Goal: Obtain resource: Obtain resource

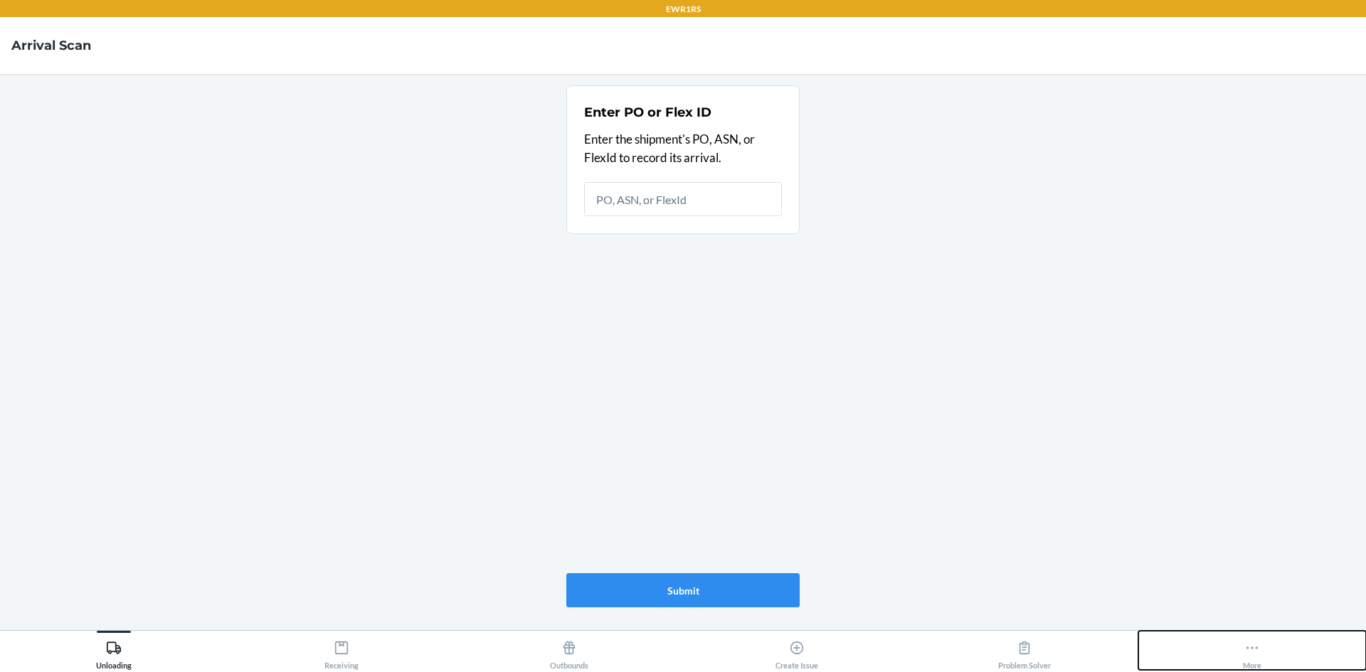
drag, startPoint x: 1286, startPoint y: 635, endPoint x: 1271, endPoint y: 641, distance: 15.6
click at [1271, 641] on button "More" at bounding box center [1252, 650] width 228 height 39
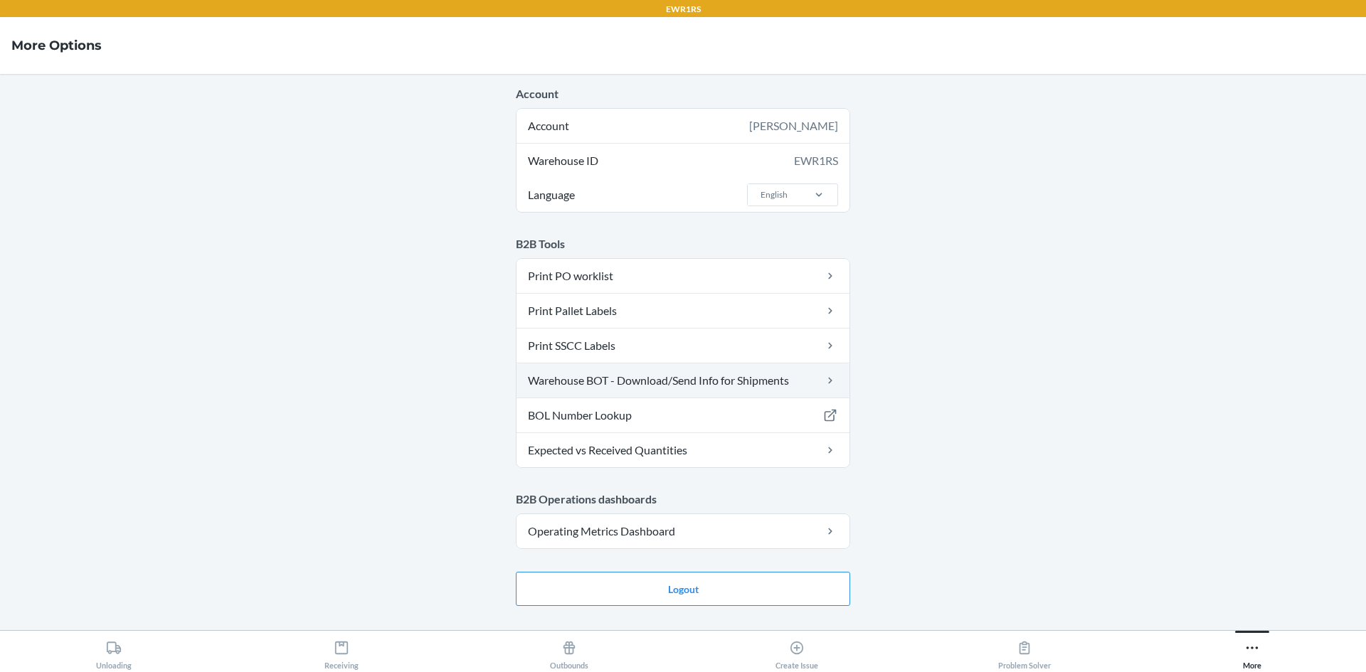
click at [708, 388] on link "Warehouse BOT - Download/Send Info for Shipments" at bounding box center [683, 381] width 333 height 34
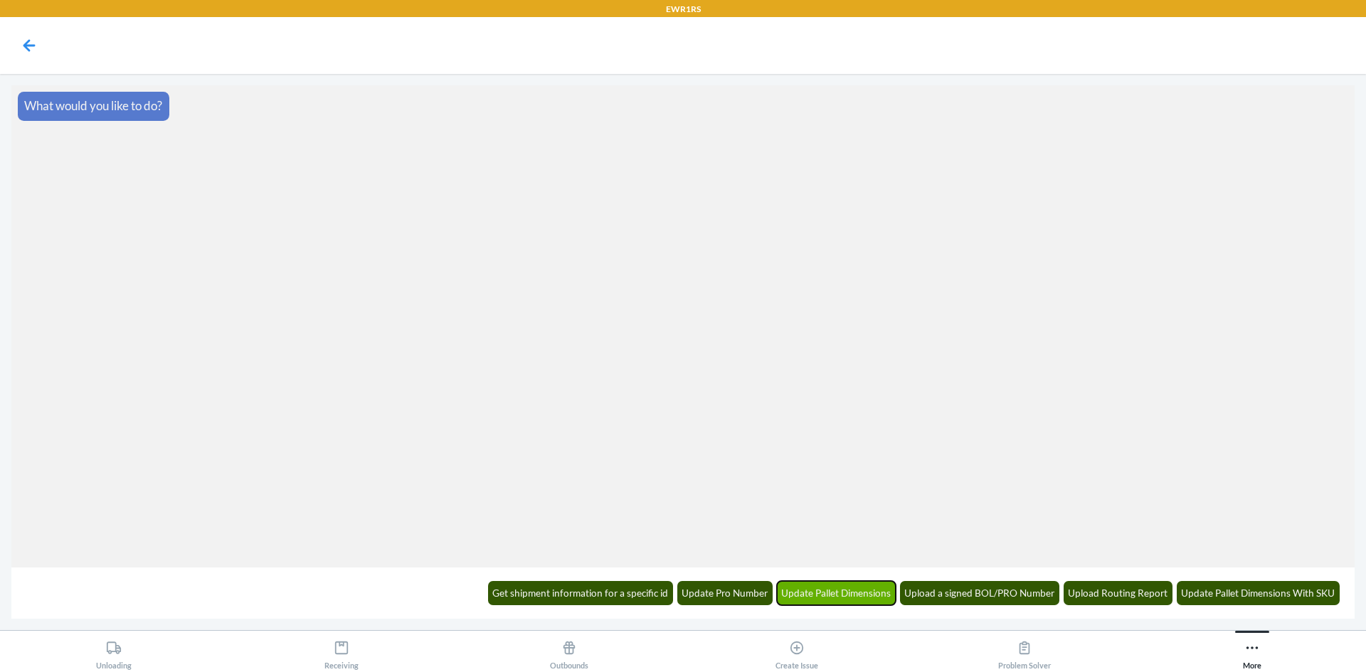
click at [874, 597] on button "Update Pallet Dimensions" at bounding box center [837, 593] width 120 height 24
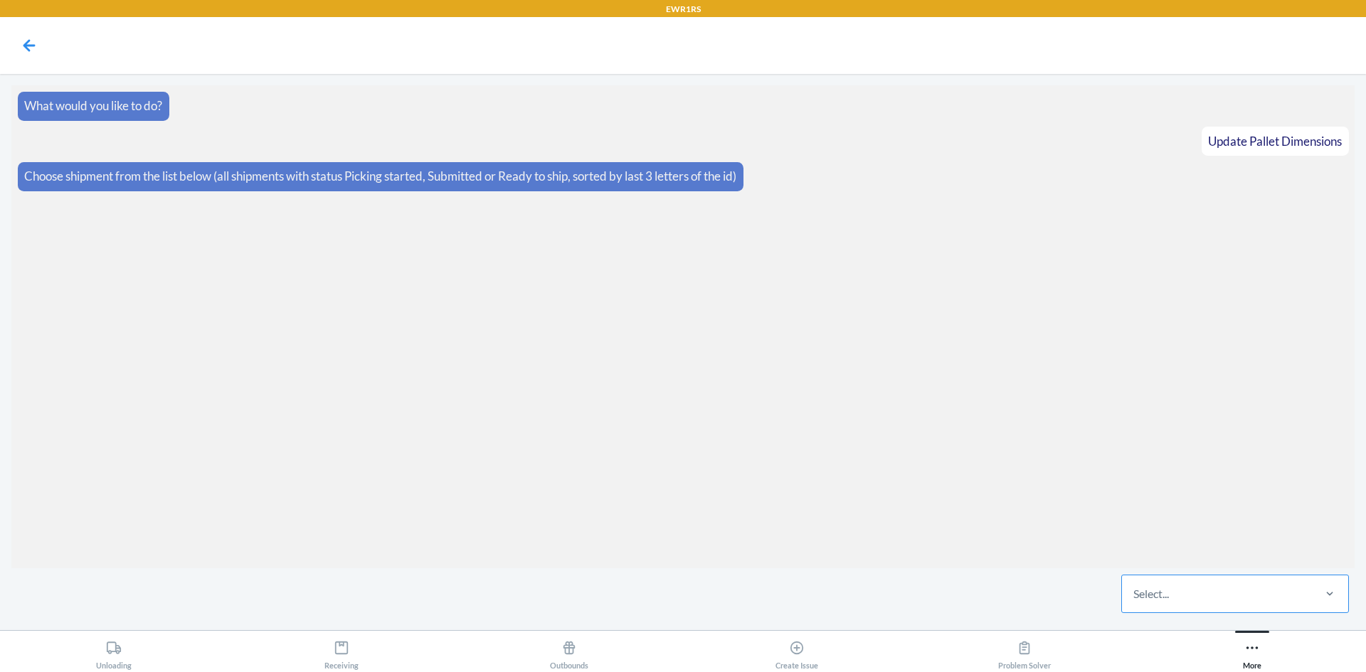
click at [1166, 596] on div "Select..." at bounding box center [1151, 594] width 36 height 17
click at [1135, 596] on input "Select..." at bounding box center [1133, 594] width 1 height 17
type input "7k8"
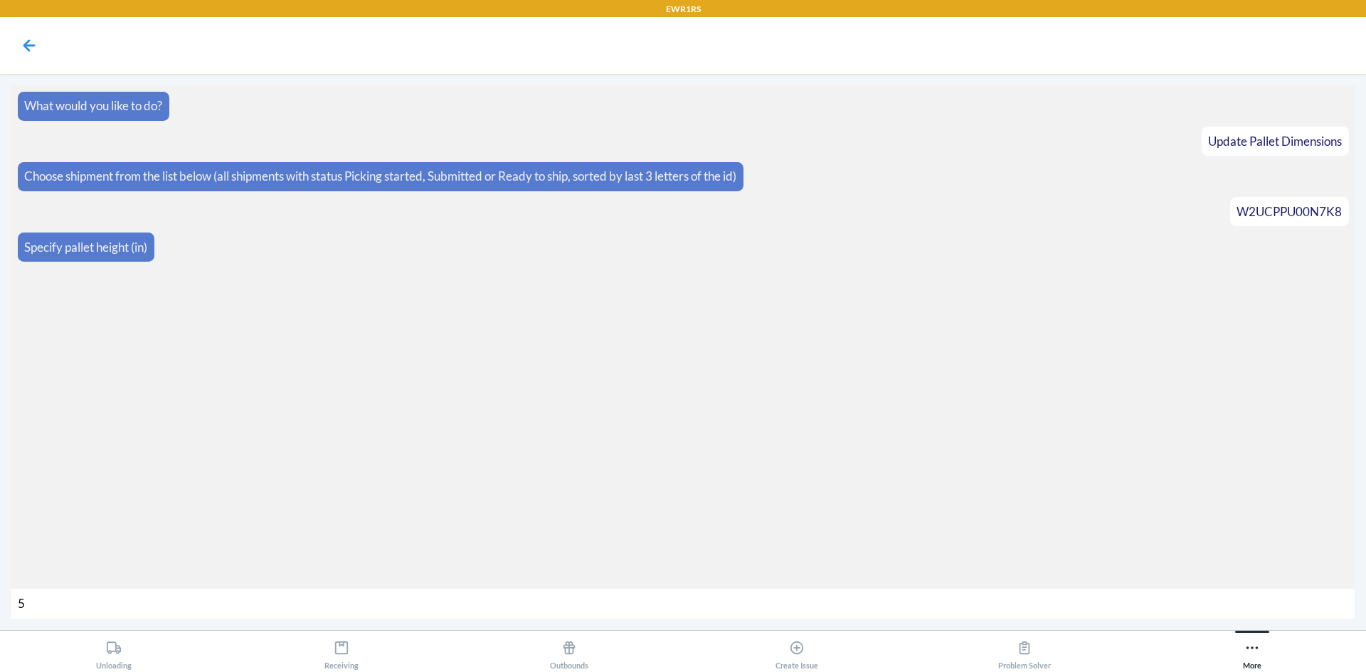
type input "50"
type input "450"
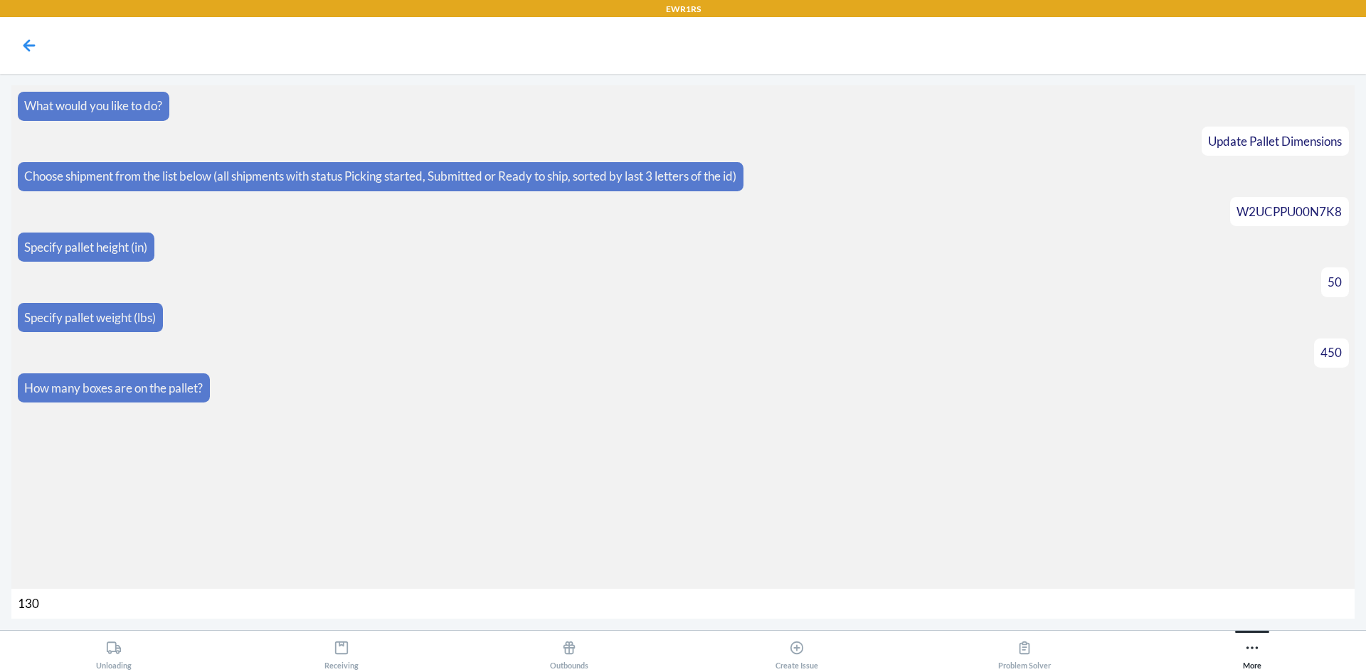
type input "1300"
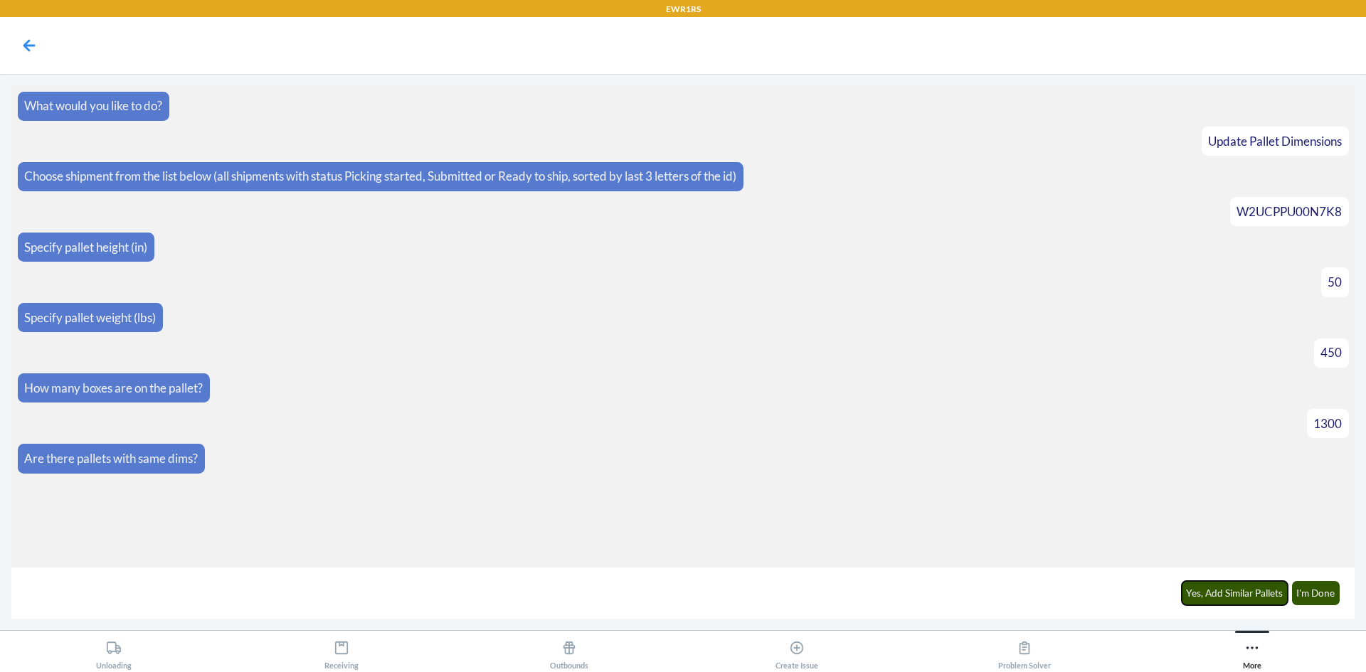
click at [1207, 584] on button "Yes, Add Similar Pallets" at bounding box center [1235, 593] width 107 height 24
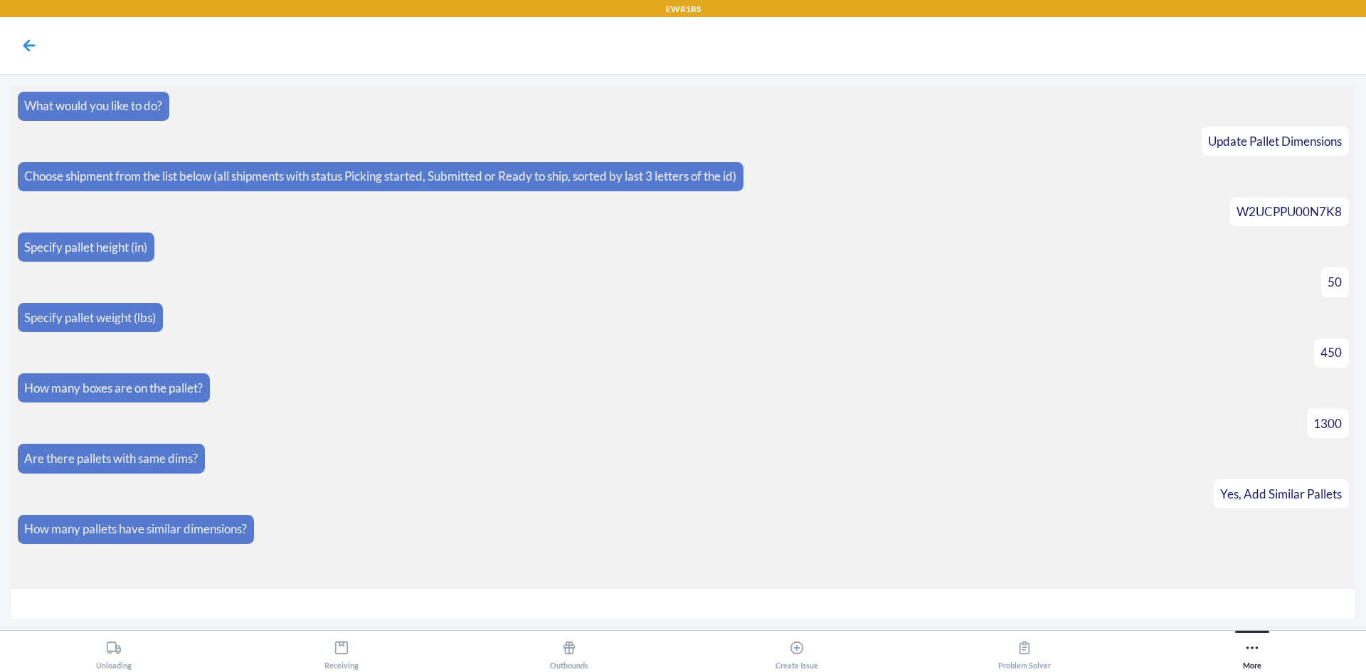
type input "1"
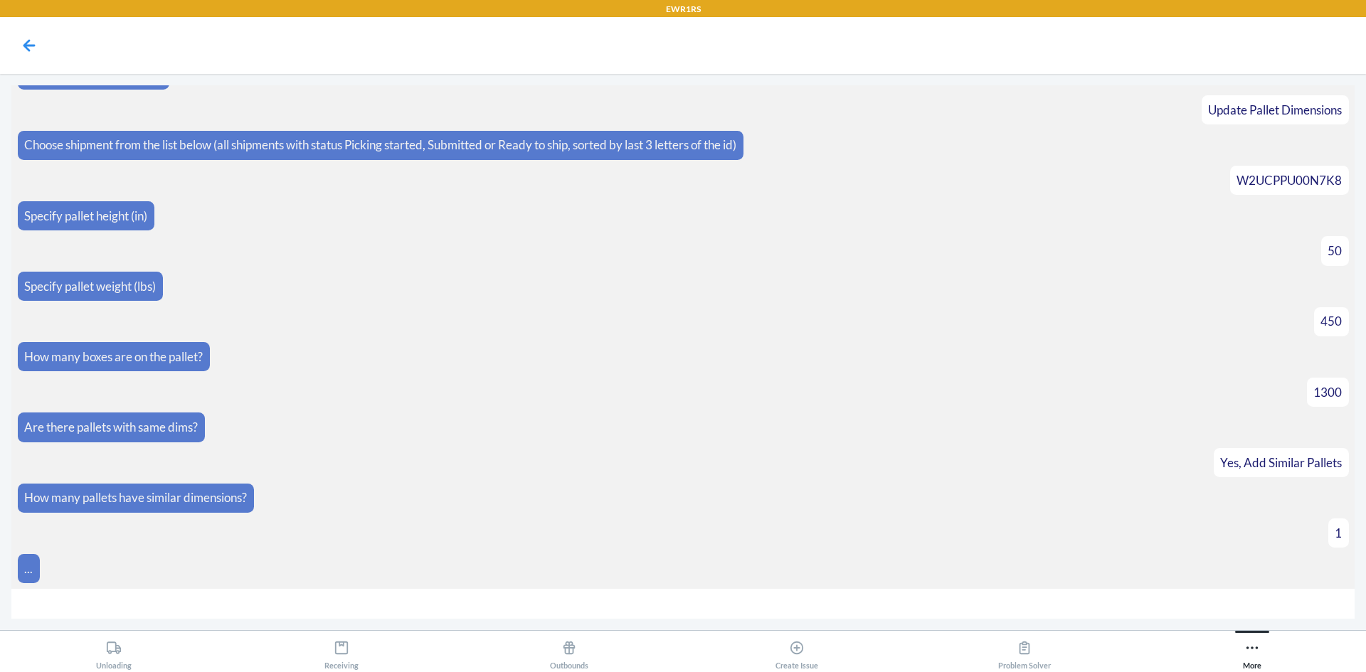
scroll to position [144, 0]
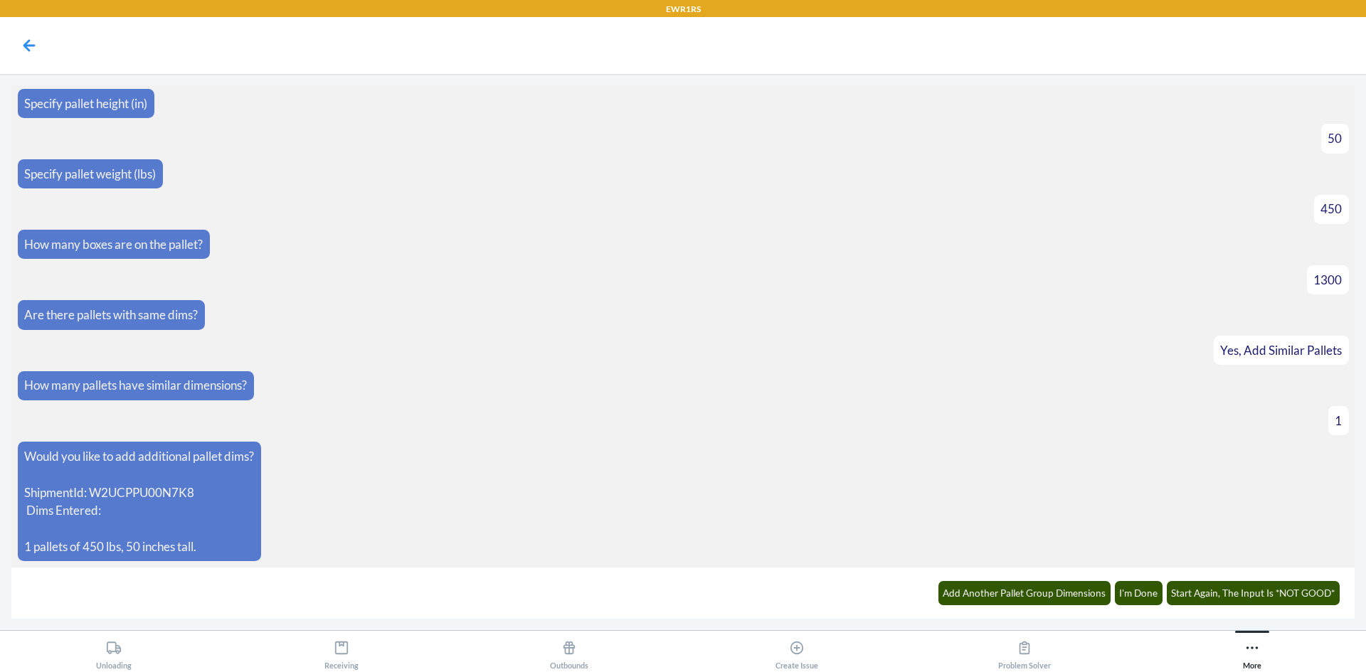
click at [1009, 576] on div "Add Another Pallet Group Dimensions I'm Done Start Again, The Input Is *NOT GOO…" at bounding box center [1138, 592] width 419 height 39
click at [1013, 581] on button "Add Another Pallet Group Dimensions" at bounding box center [1024, 593] width 173 height 24
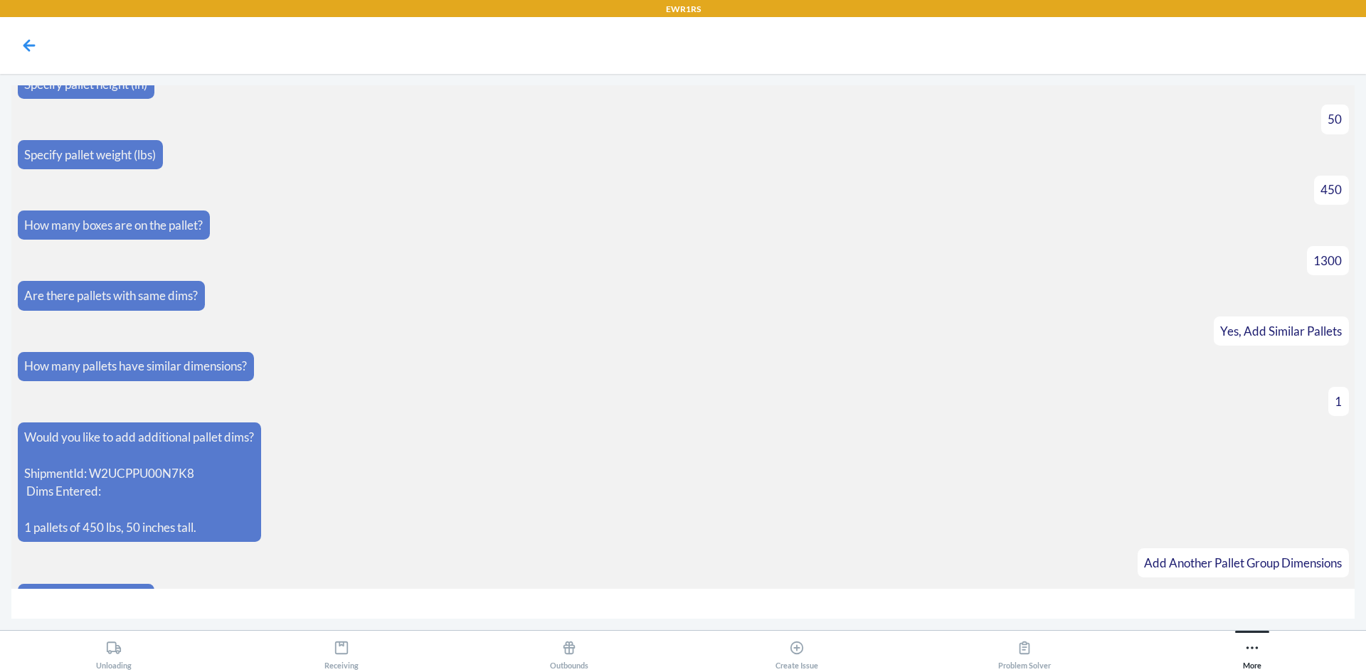
scroll to position [193, 0]
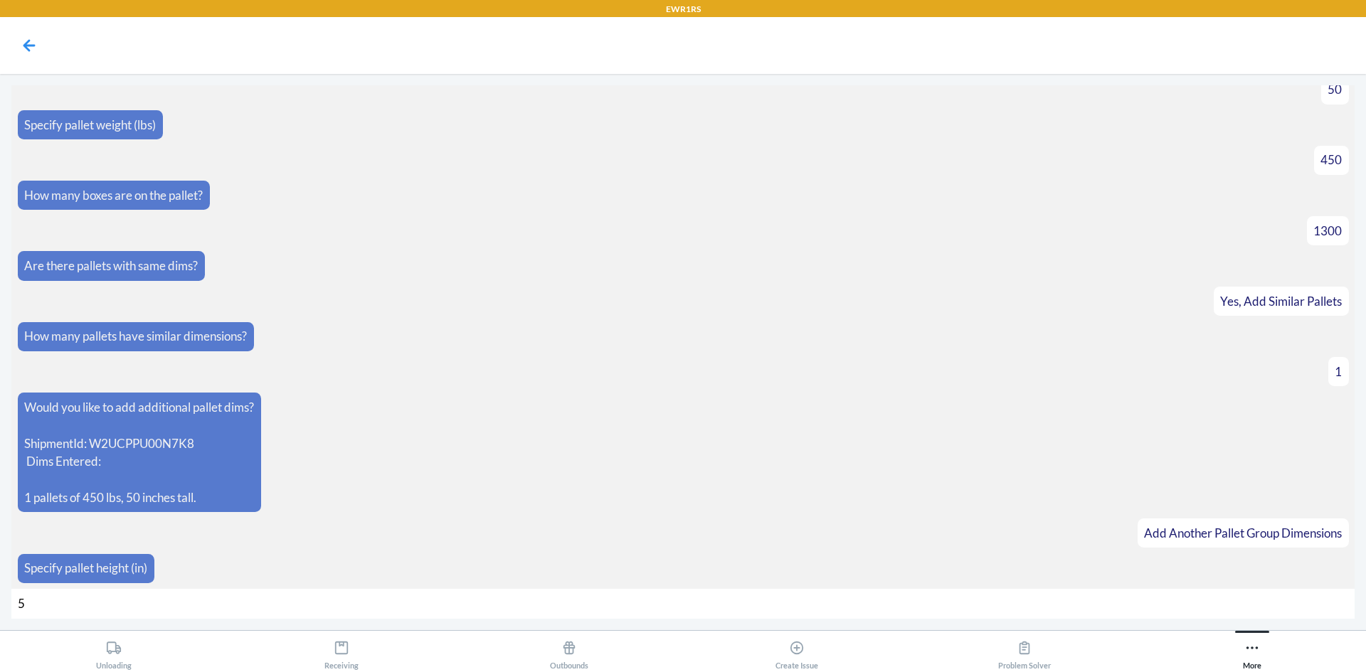
type input "50"
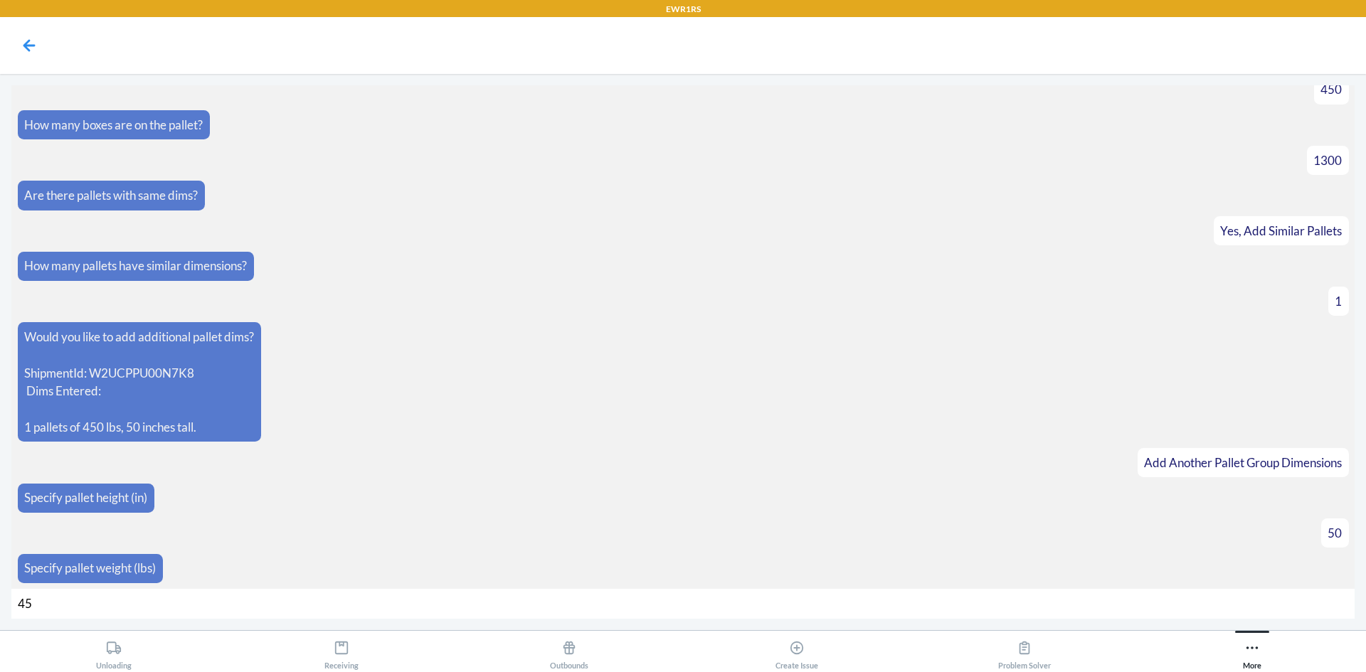
type input "450"
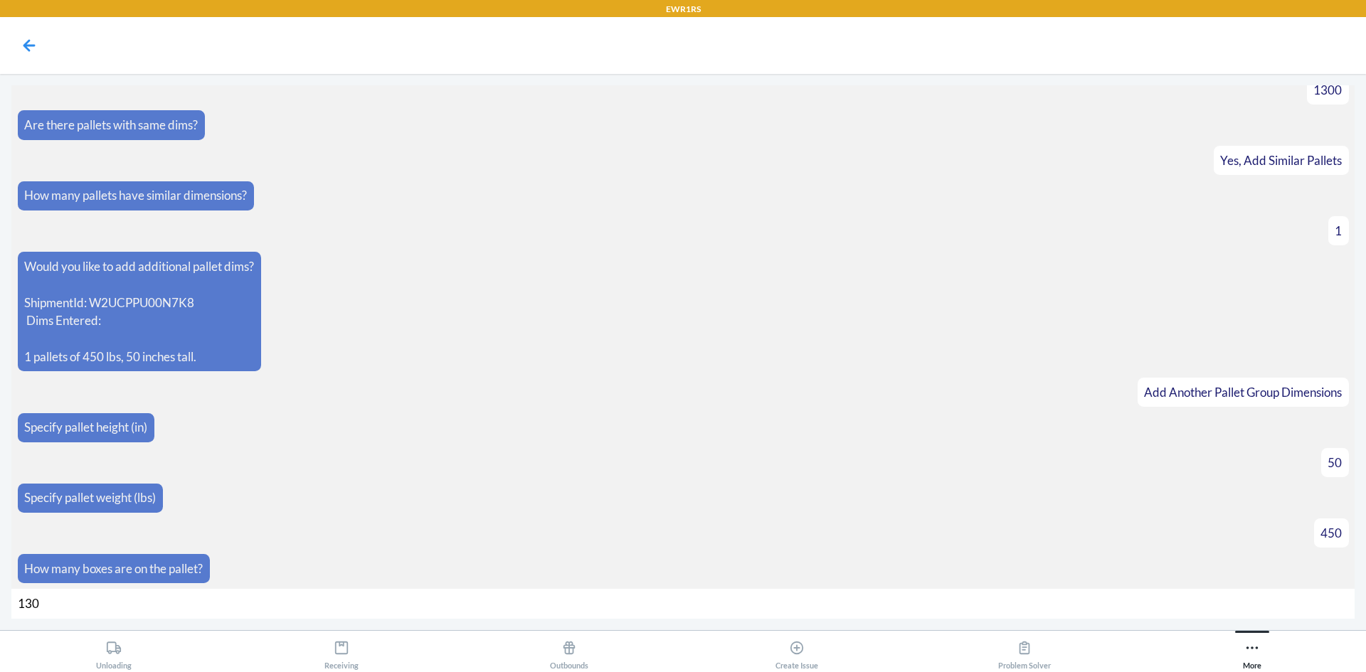
type input "1300"
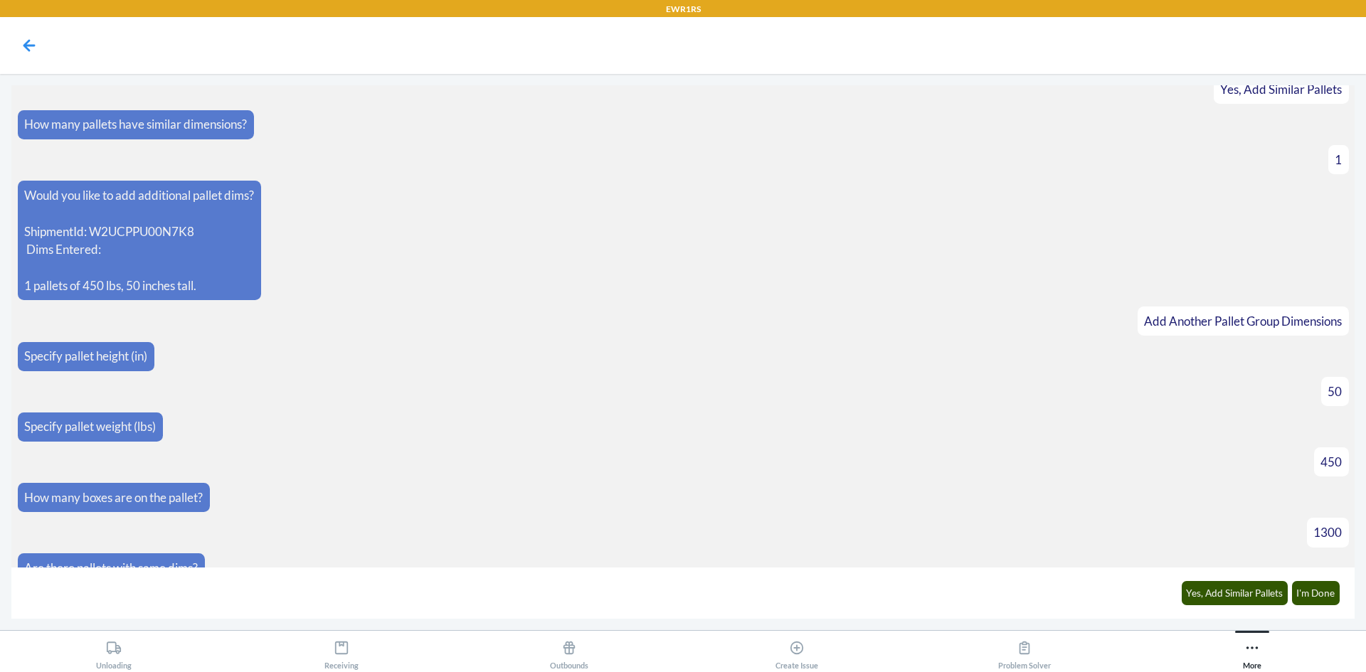
scroll to position [426, 0]
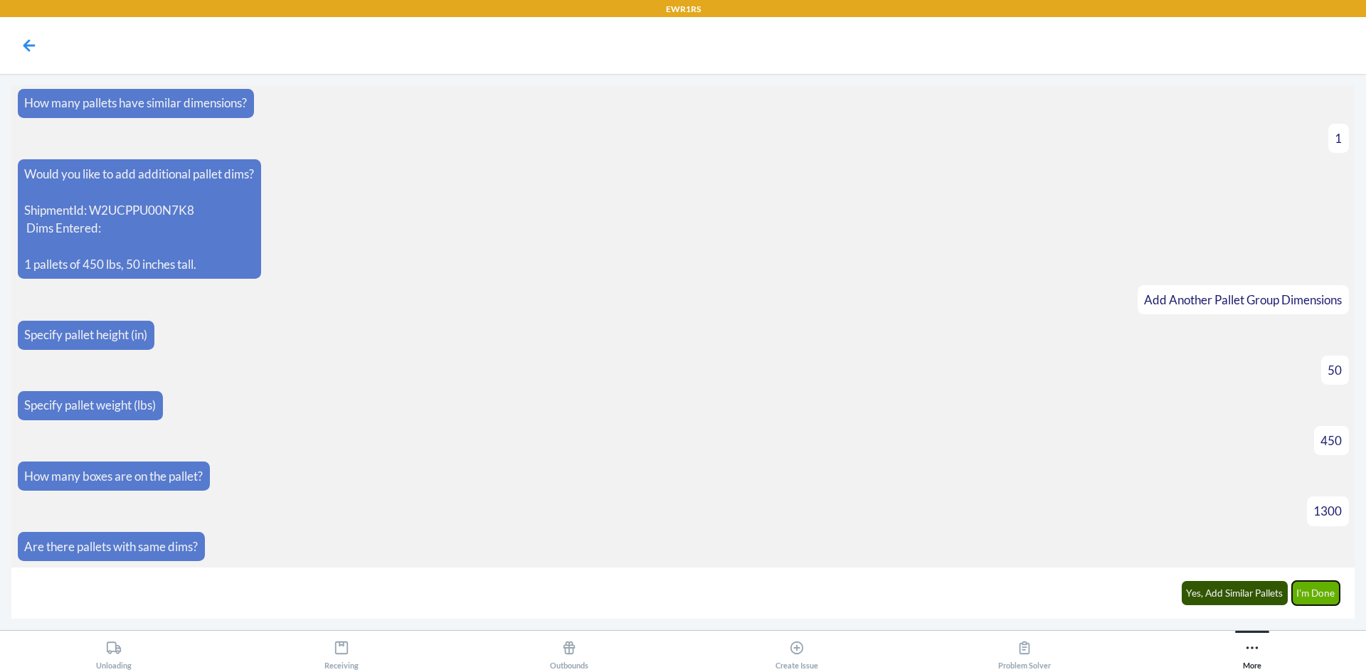
click at [1308, 592] on button "I'm Done" at bounding box center [1316, 593] width 48 height 24
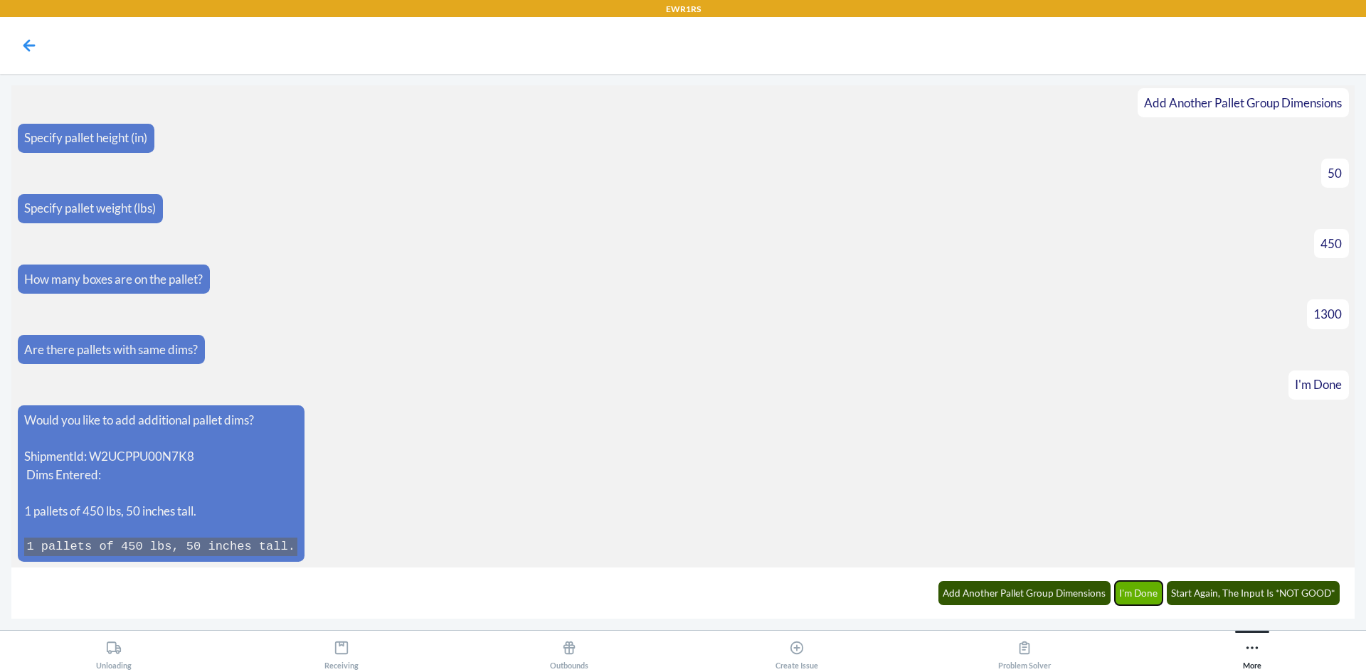
click at [1155, 590] on button "I'm Done" at bounding box center [1139, 593] width 48 height 24
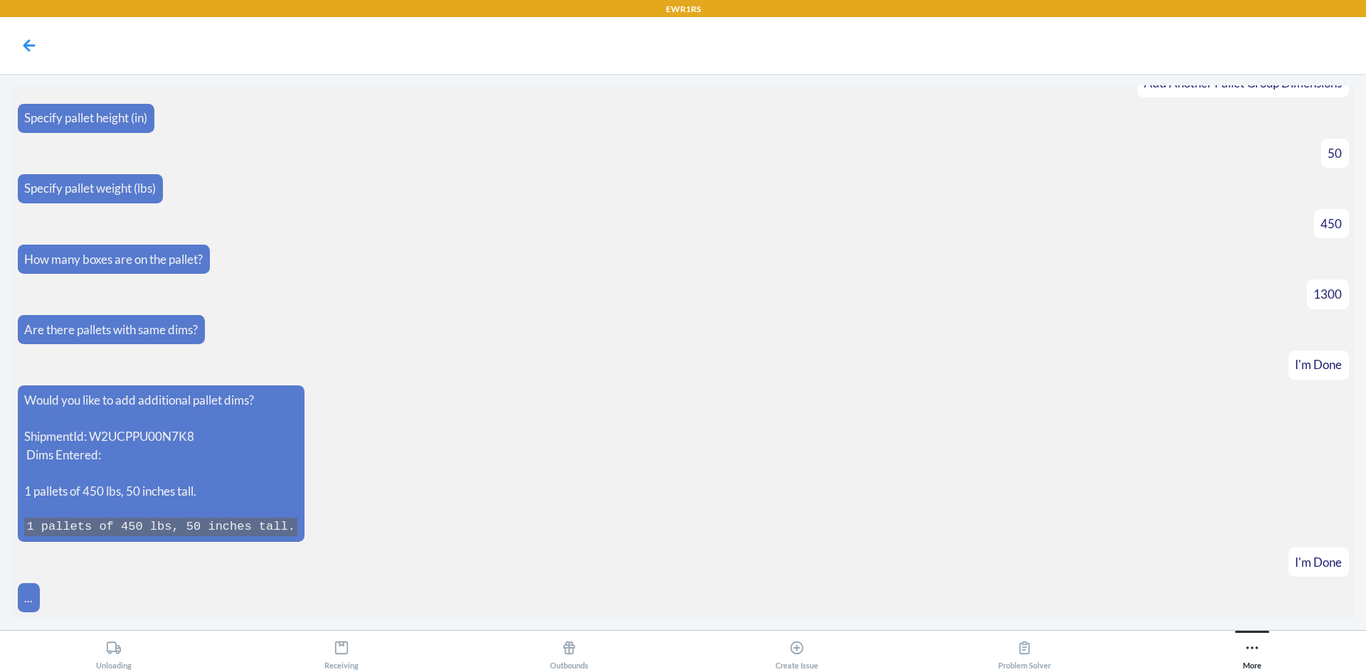
scroll to position [694, 0]
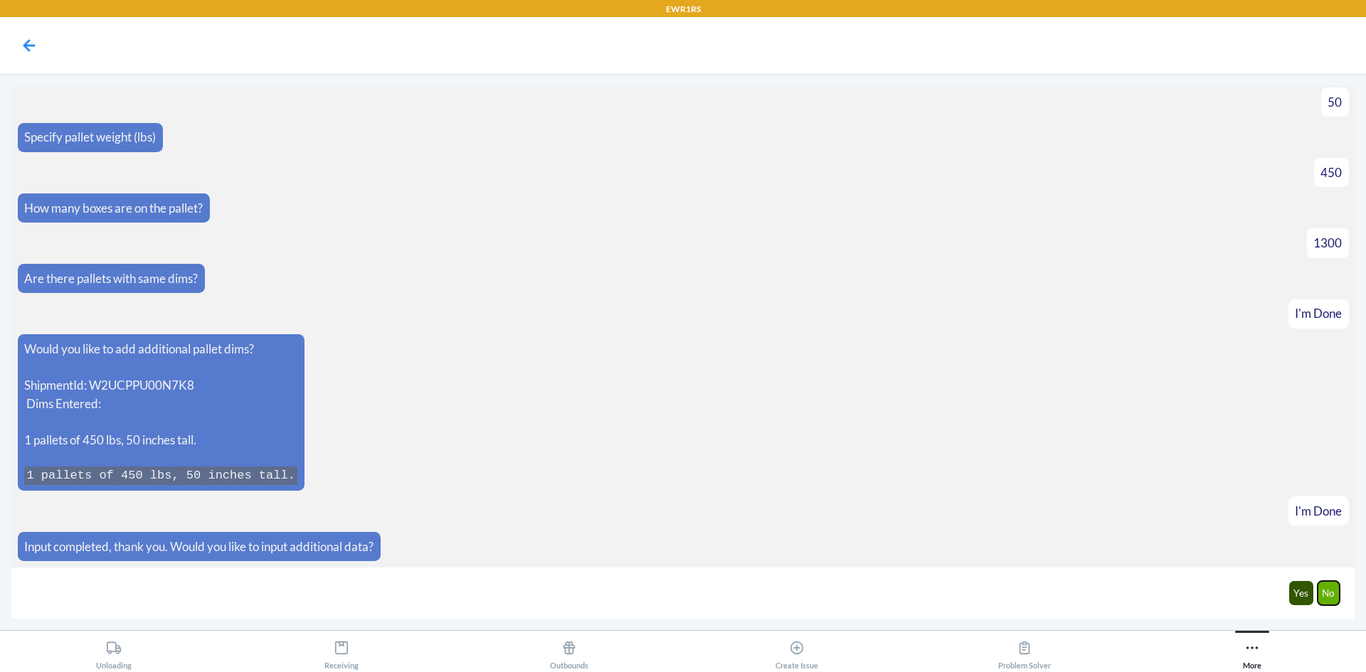
click at [1331, 593] on button "No" at bounding box center [1329, 593] width 23 height 24
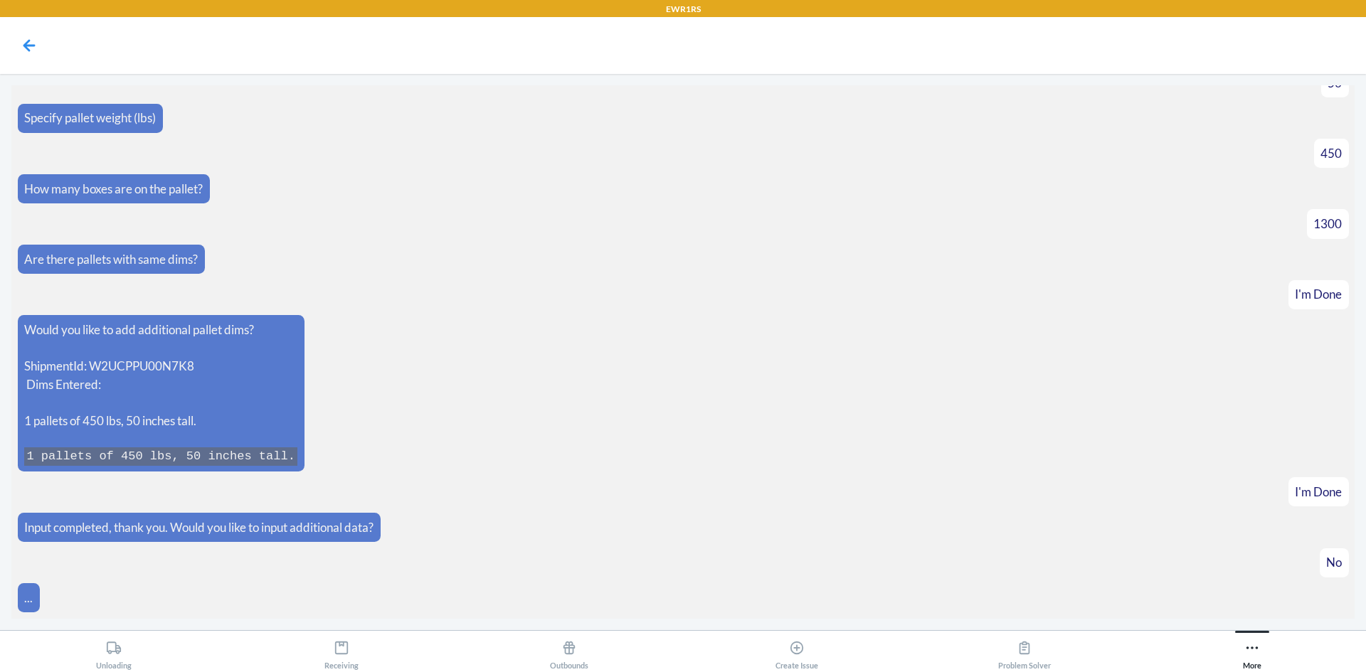
scroll to position [765, 0]
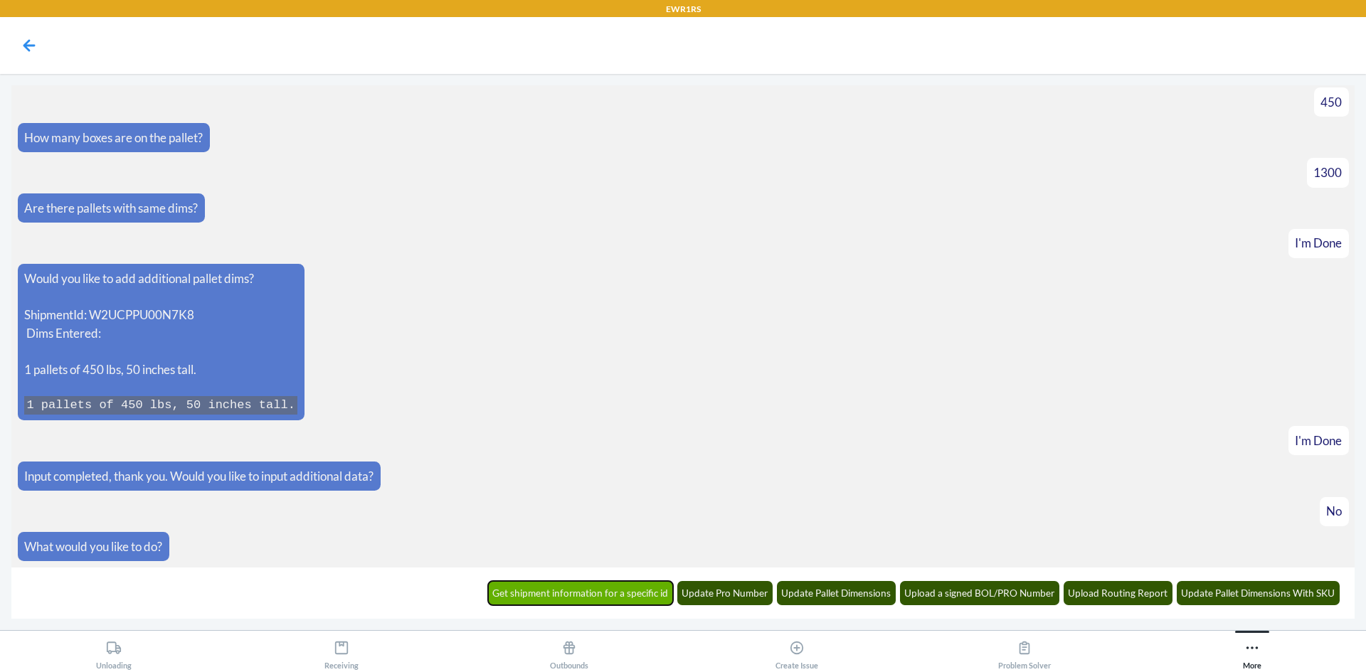
click at [589, 588] on button "Get shipment information for a specific id" at bounding box center [581, 593] width 186 height 24
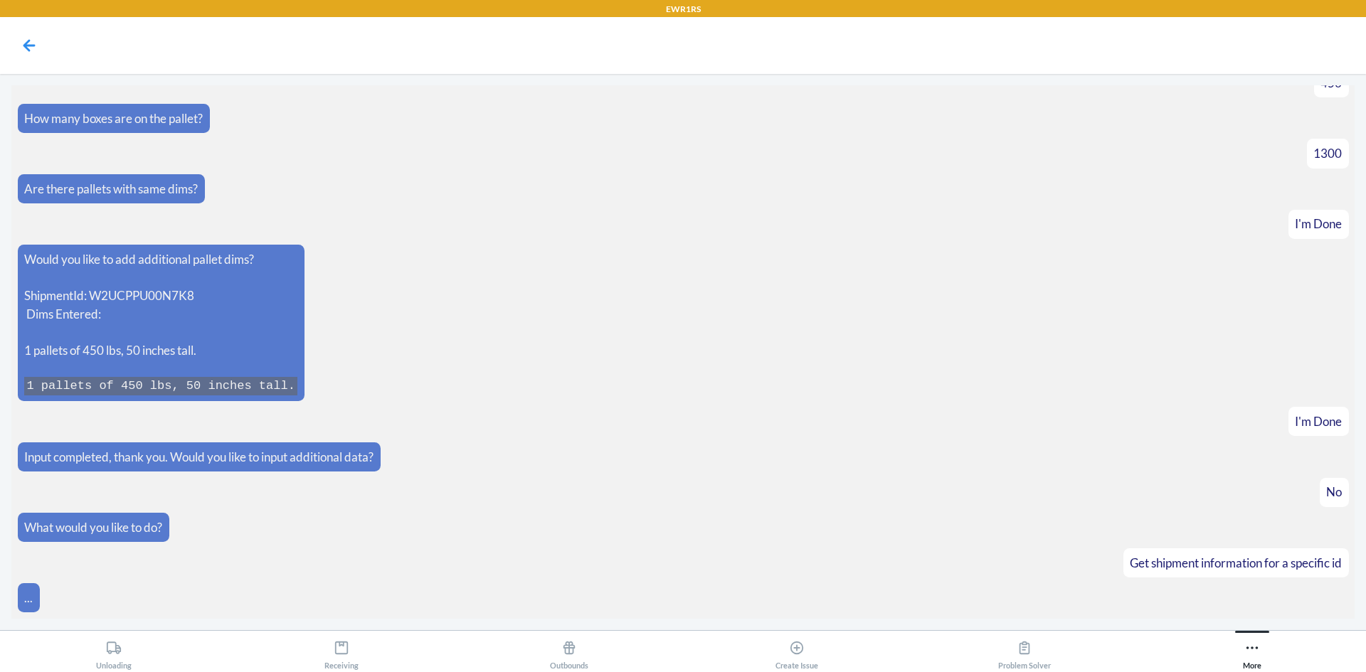
scroll to position [835, 0]
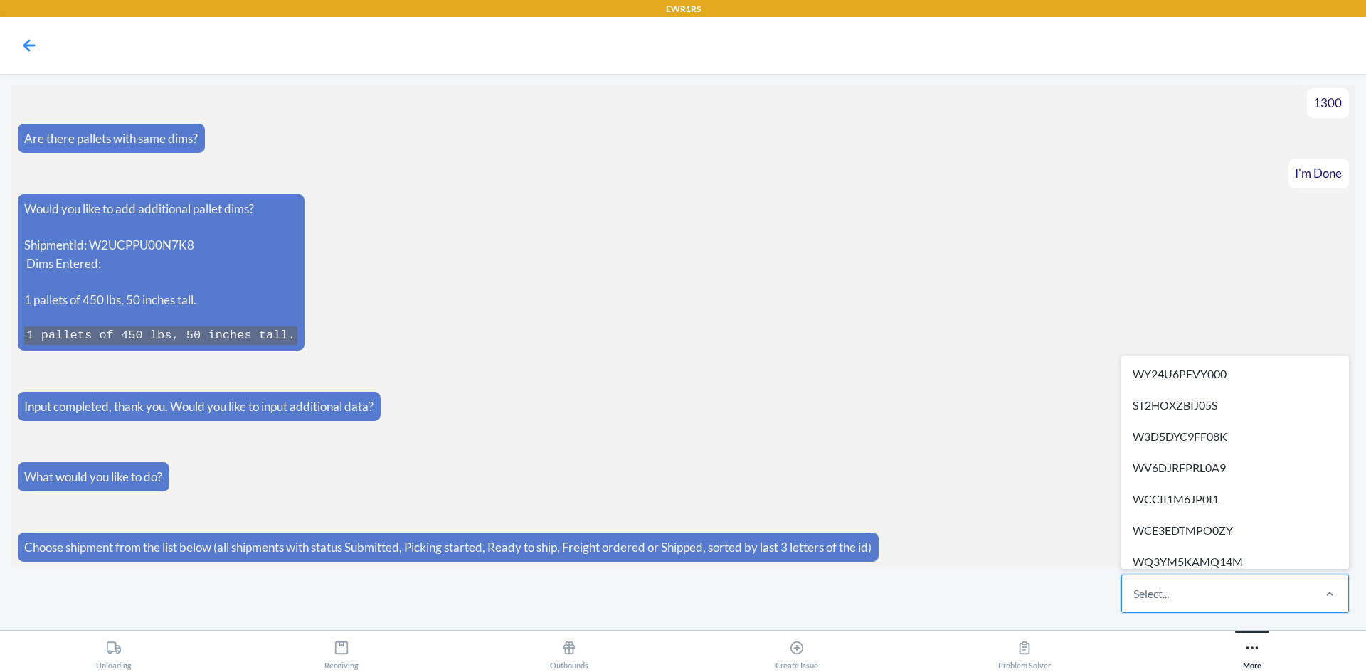
click at [1263, 583] on div "Select..." at bounding box center [1216, 594] width 189 height 37
click at [1135, 586] on input "option WY24U6PEVY000 focused, 1 of 286. 286 results available. Use Up and Down …" at bounding box center [1133, 594] width 1 height 17
paste input "WUSCUV0JB5GPN"
type input "WUSCUV0JB5GPN"
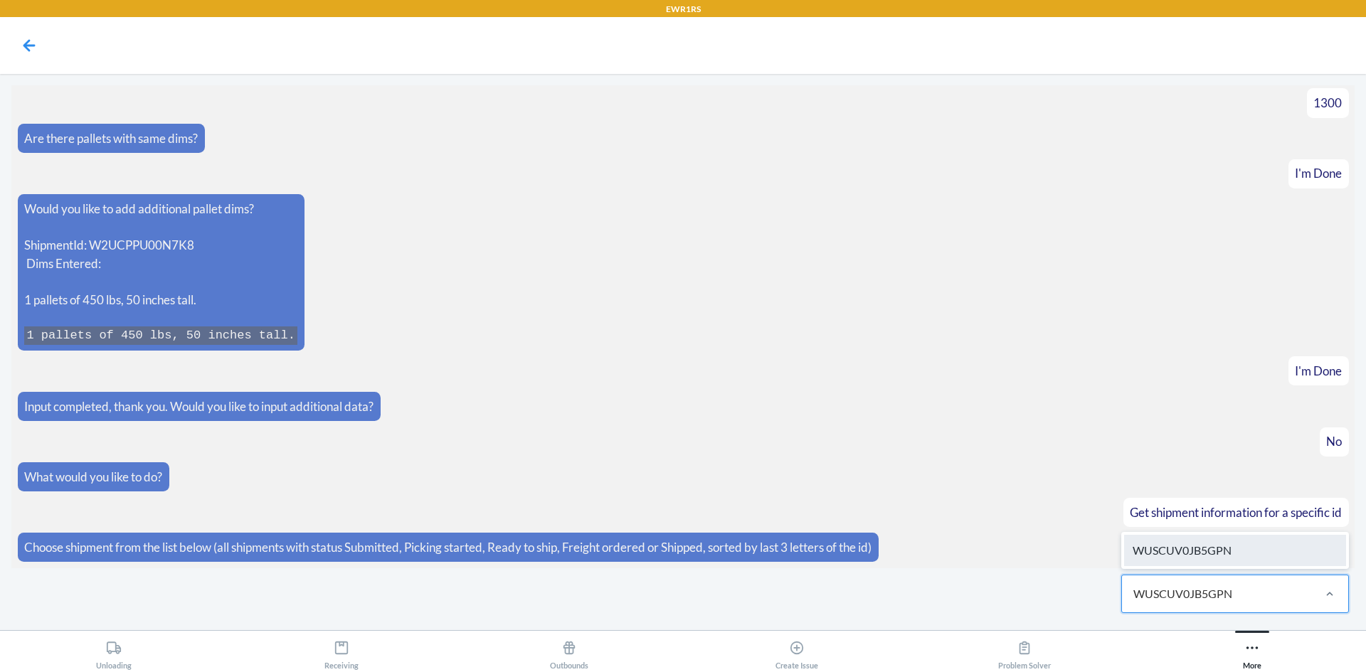
click at [1241, 544] on div "WUSCUV0JB5GPN" at bounding box center [1235, 550] width 222 height 31
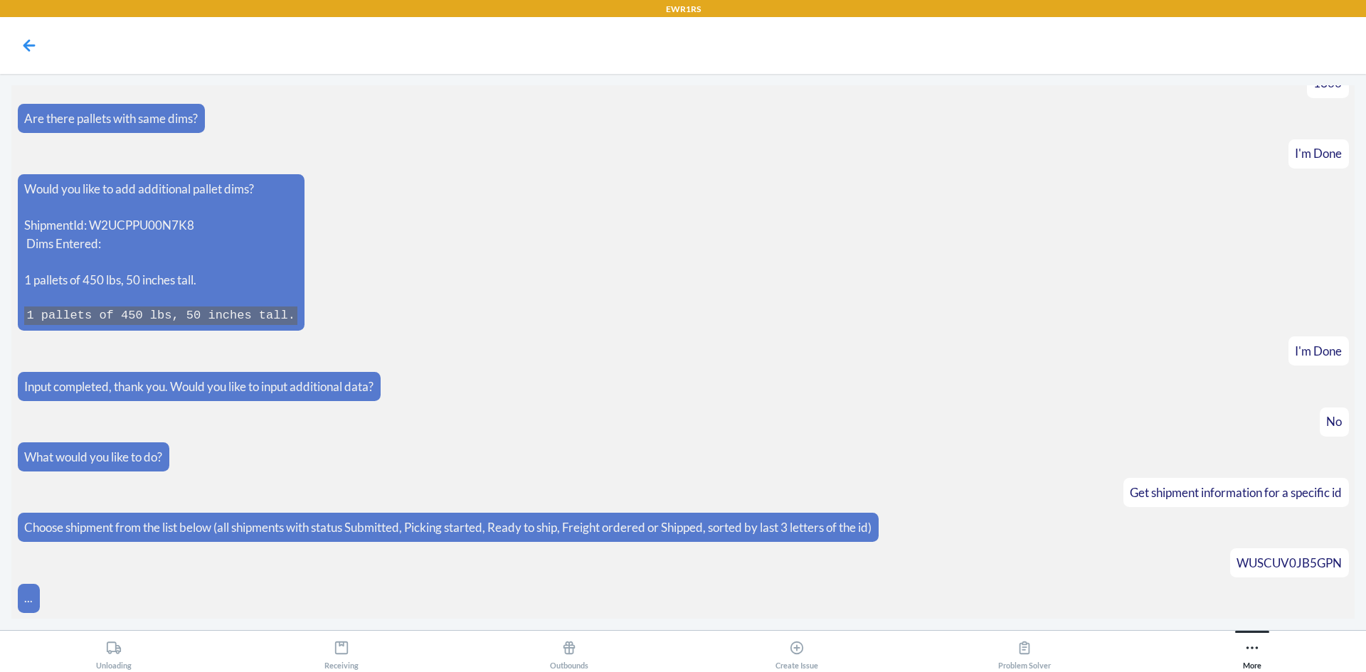
scroll to position [906, 0]
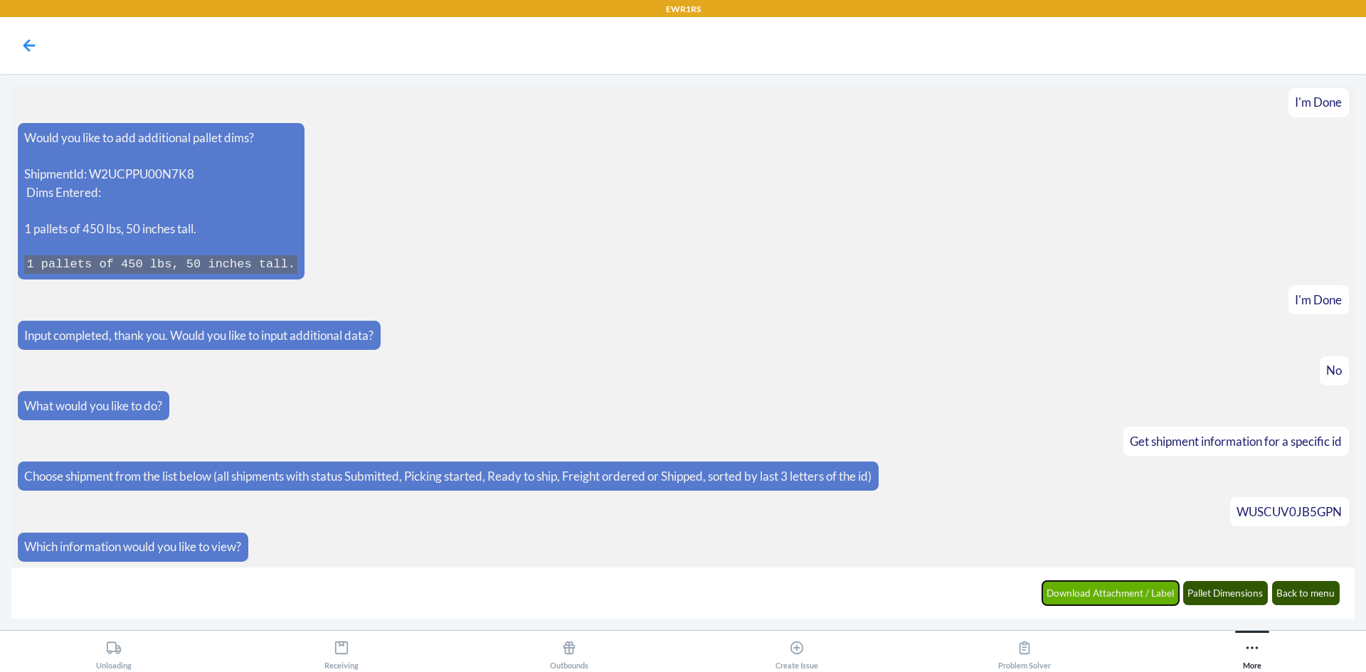
click at [1091, 585] on button "Download Attachment / Label" at bounding box center [1110, 593] width 137 height 24
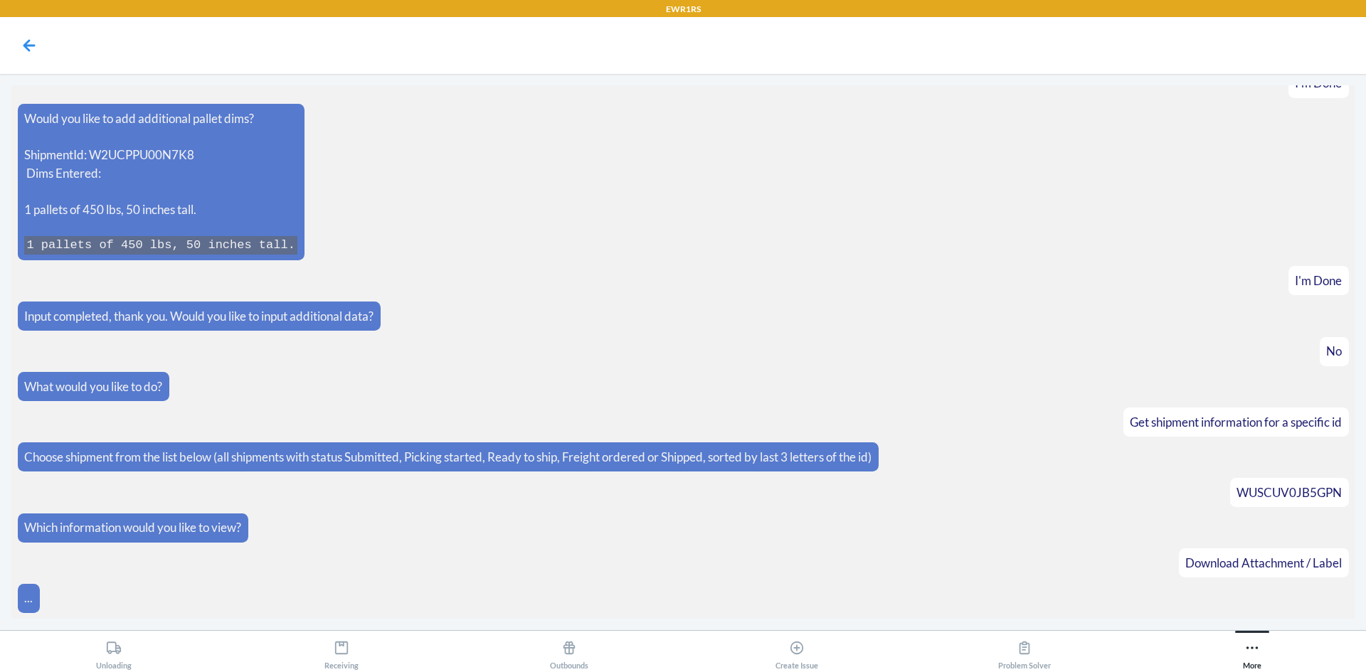
scroll to position [976, 0]
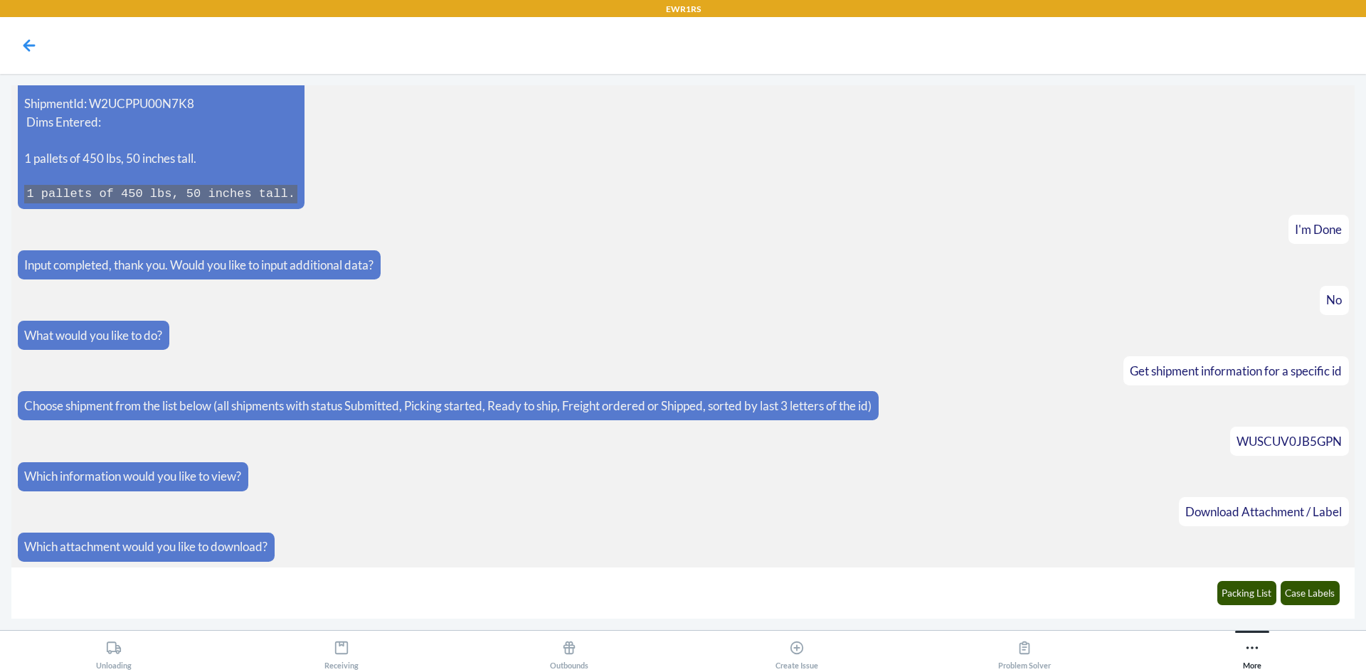
click at [1292, 443] on span "WUSCUV0JB5GPN" at bounding box center [1289, 441] width 105 height 15
copy span "WUSCUV0JB5GPN"
click at [36, 50] on icon at bounding box center [29, 45] width 24 height 24
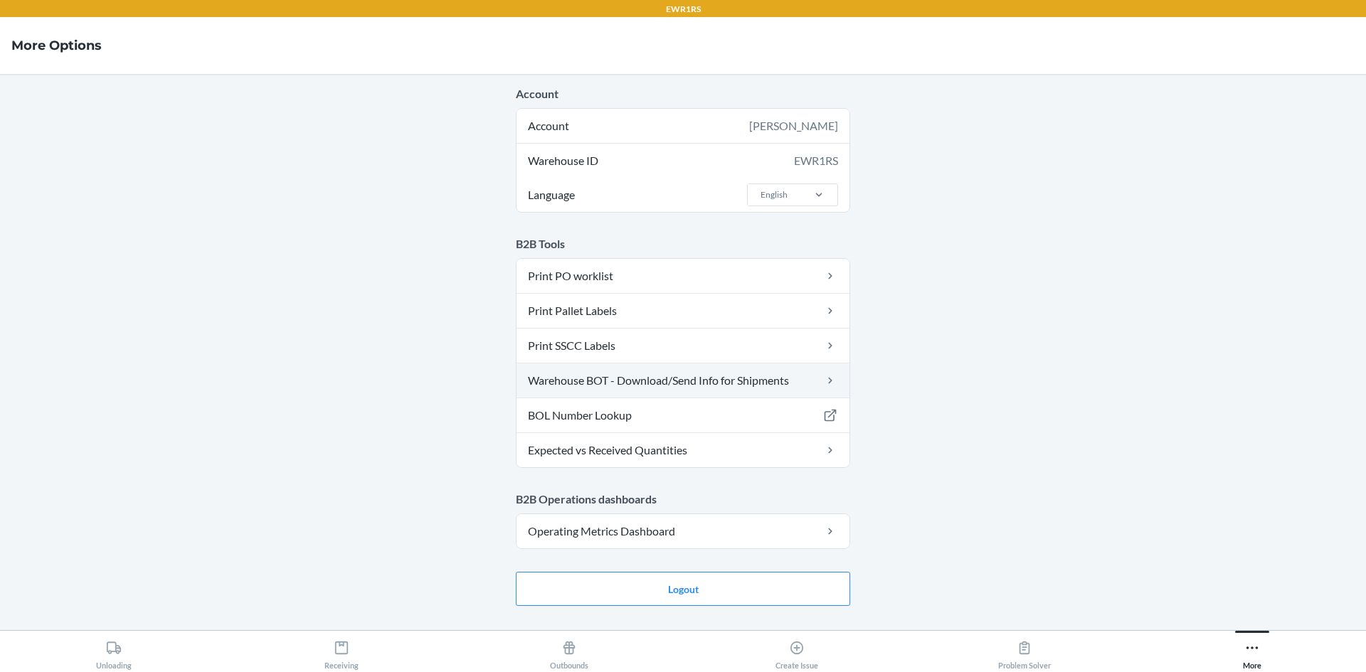
click at [687, 369] on link "Warehouse BOT - Download/Send Info for Shipments" at bounding box center [683, 381] width 333 height 34
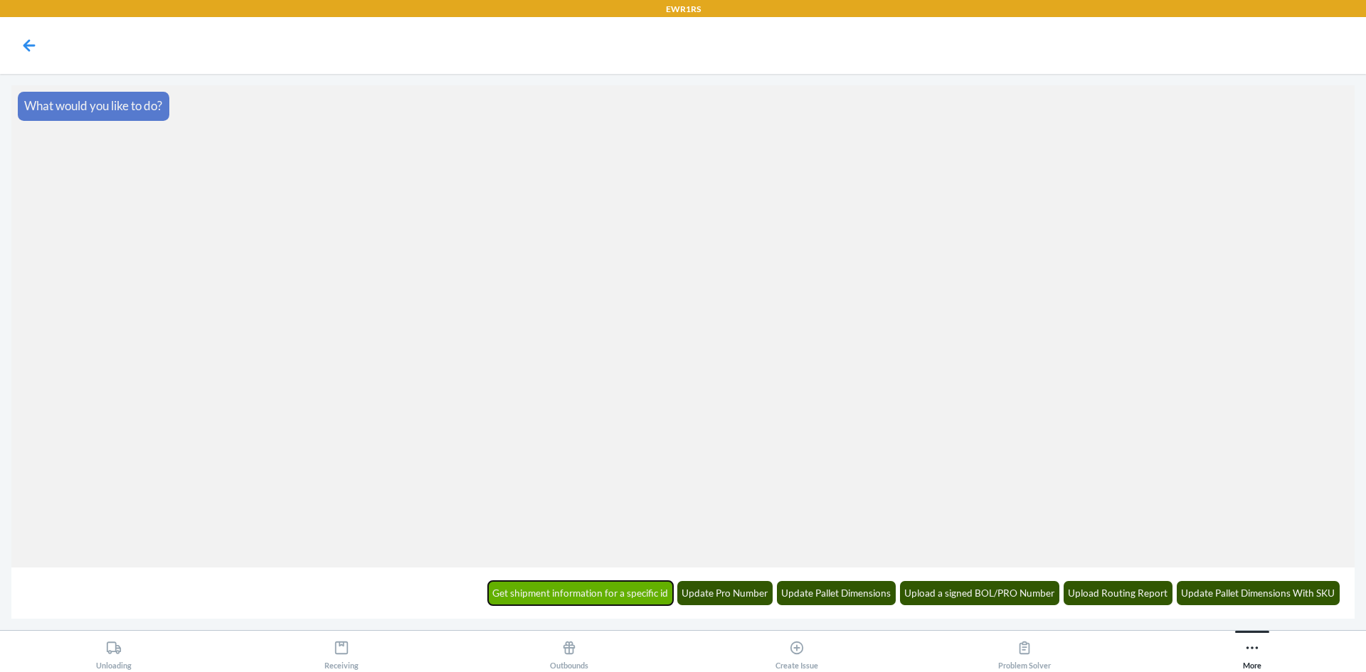
click at [597, 593] on button "Get shipment information for a specific id" at bounding box center [581, 593] width 186 height 24
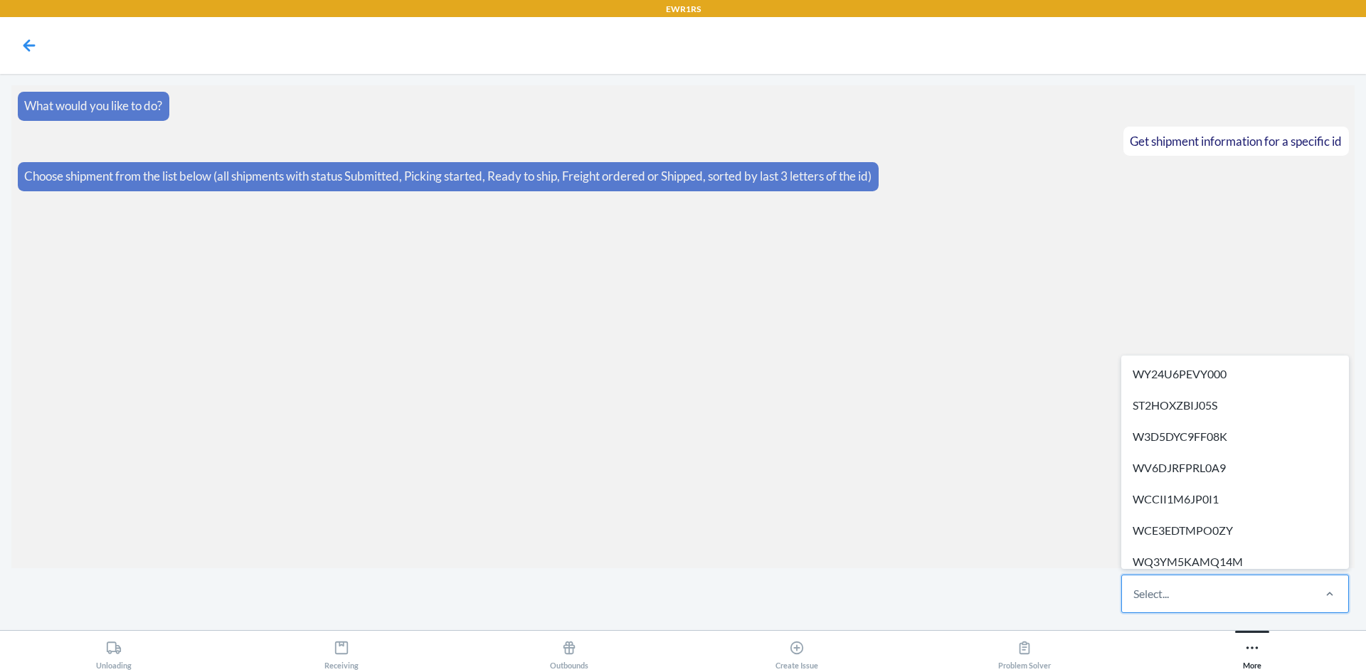
click at [1214, 599] on div "Select..." at bounding box center [1216, 594] width 189 height 37
click at [1135, 599] on input "option WY24U6PEVY000 focused, 1 of 286. 286 results available. Use Up and Down …" at bounding box center [1133, 594] width 1 height 17
paste input "WUSCUV0JB5GPN"
type input "WUSCUV0JB5GPN"
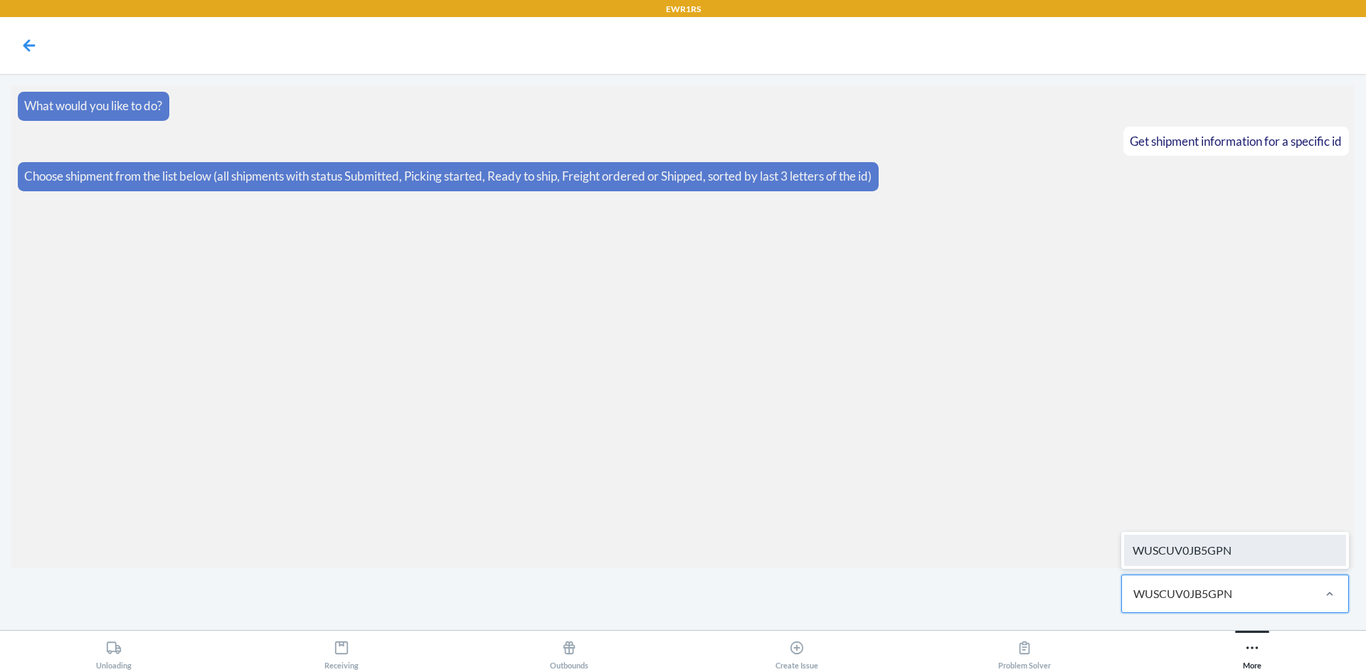
click at [1231, 544] on div "WUSCUV0JB5GPN" at bounding box center [1235, 550] width 222 height 31
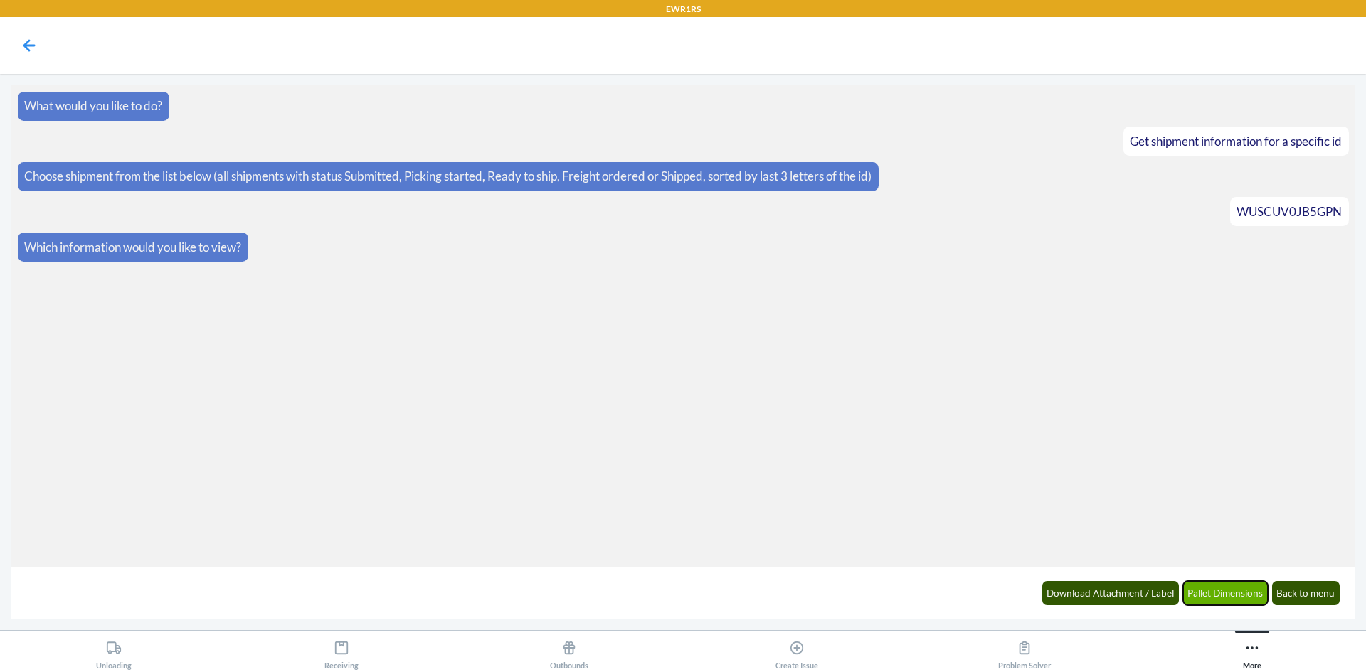
click at [1252, 599] on button "Pallet Dimensions" at bounding box center [1225, 593] width 85 height 24
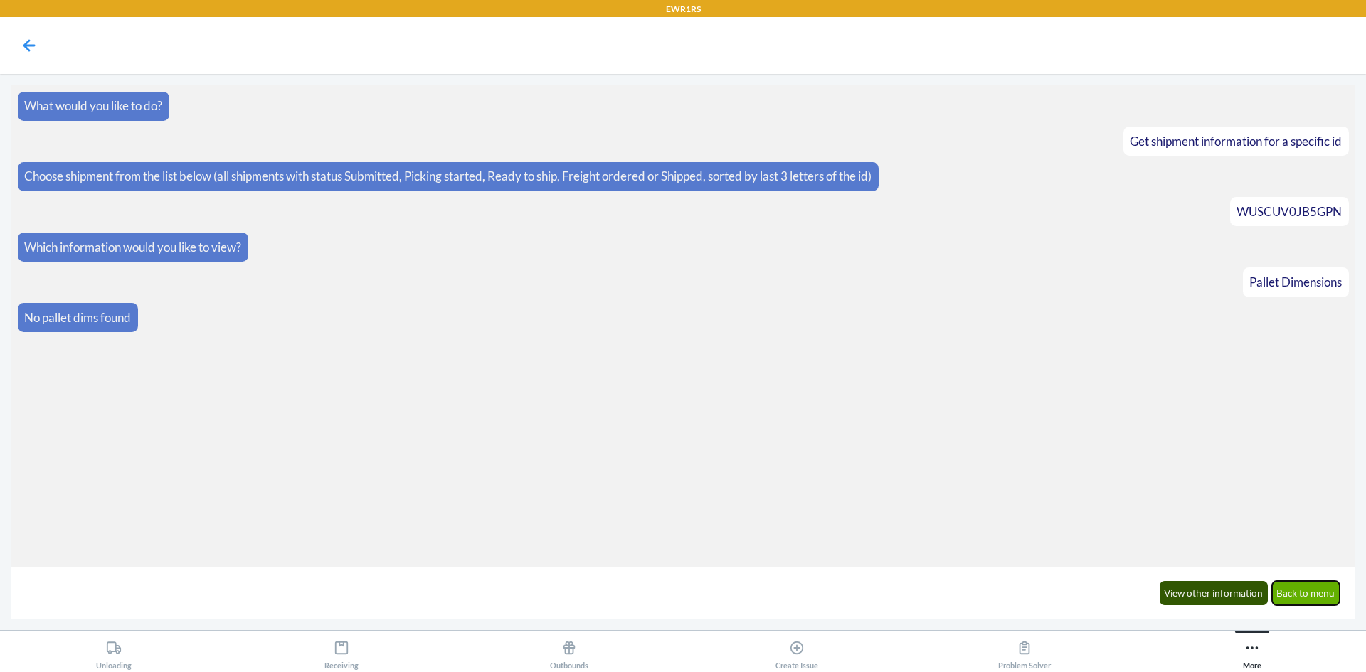
click at [1298, 591] on button "Back to menu" at bounding box center [1306, 593] width 68 height 24
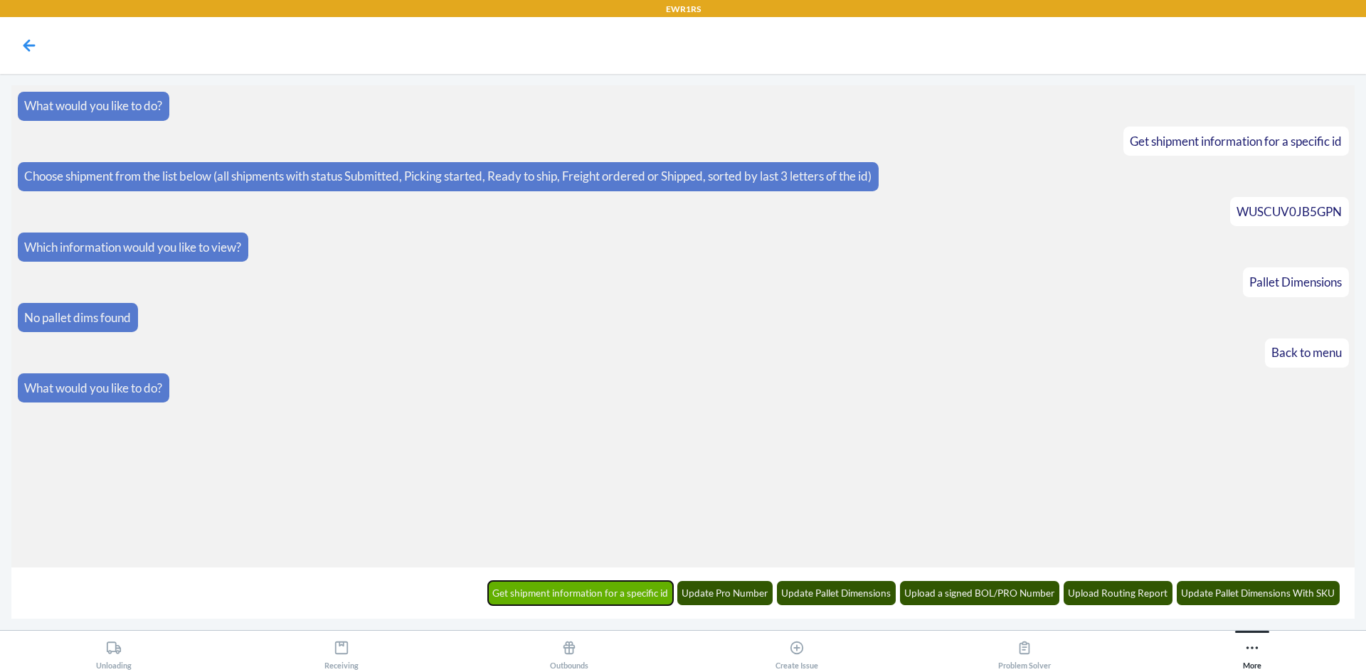
click at [645, 592] on button "Get shipment information for a specific id" at bounding box center [581, 593] width 186 height 24
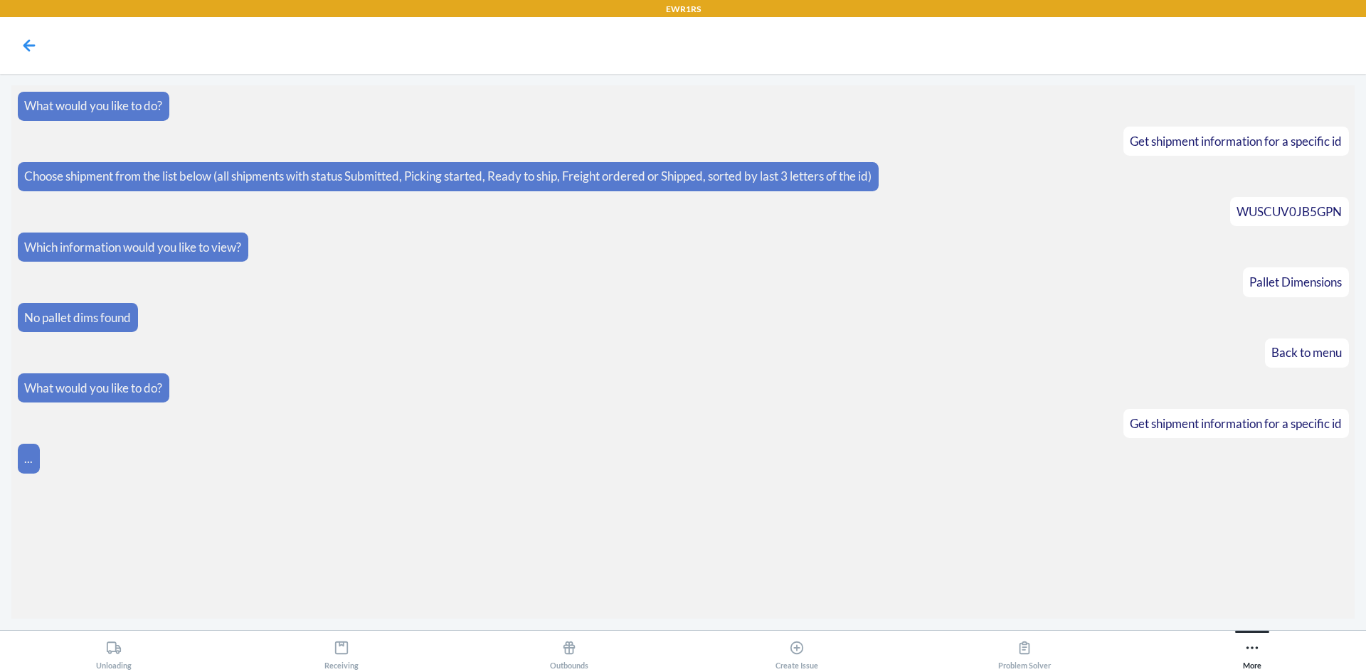
click at [1281, 206] on span "WUSCUV0JB5GPN" at bounding box center [1289, 211] width 105 height 15
copy span "WUSCUV0JB5GPN"
click at [1217, 583] on section "What would you like to do? Get shipment information for a specific id Choose sh…" at bounding box center [682, 352] width 1343 height 534
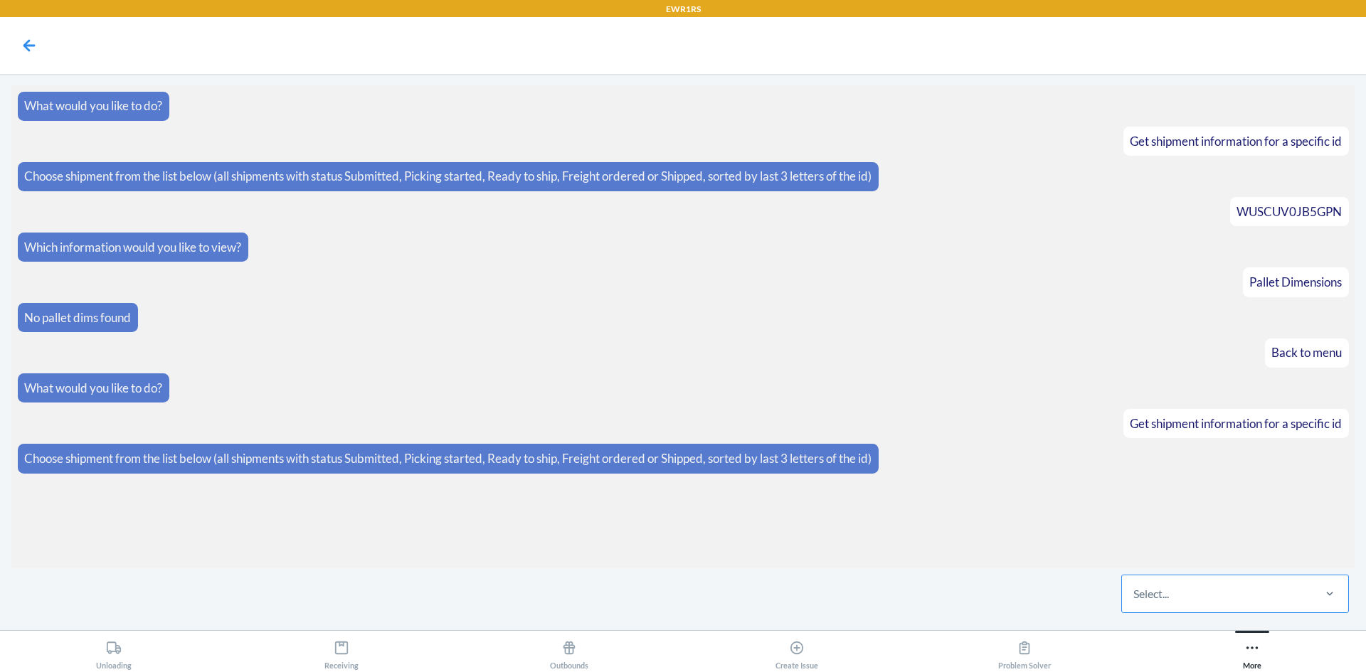
click at [1222, 581] on div "Select..." at bounding box center [1216, 594] width 189 height 37
click at [1135, 586] on input "Select..." at bounding box center [1133, 594] width 1 height 17
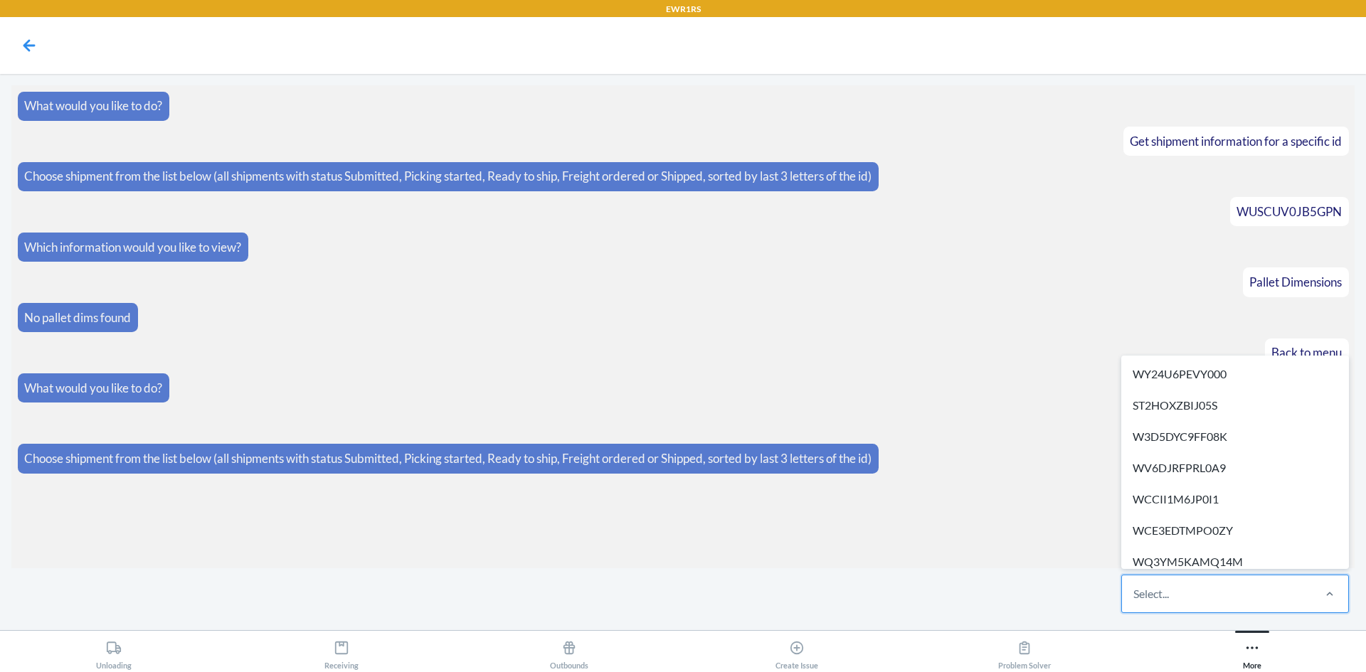
paste input "WUSCUV0JB5GPN"
type input "WUSCUV0JB5GPN"
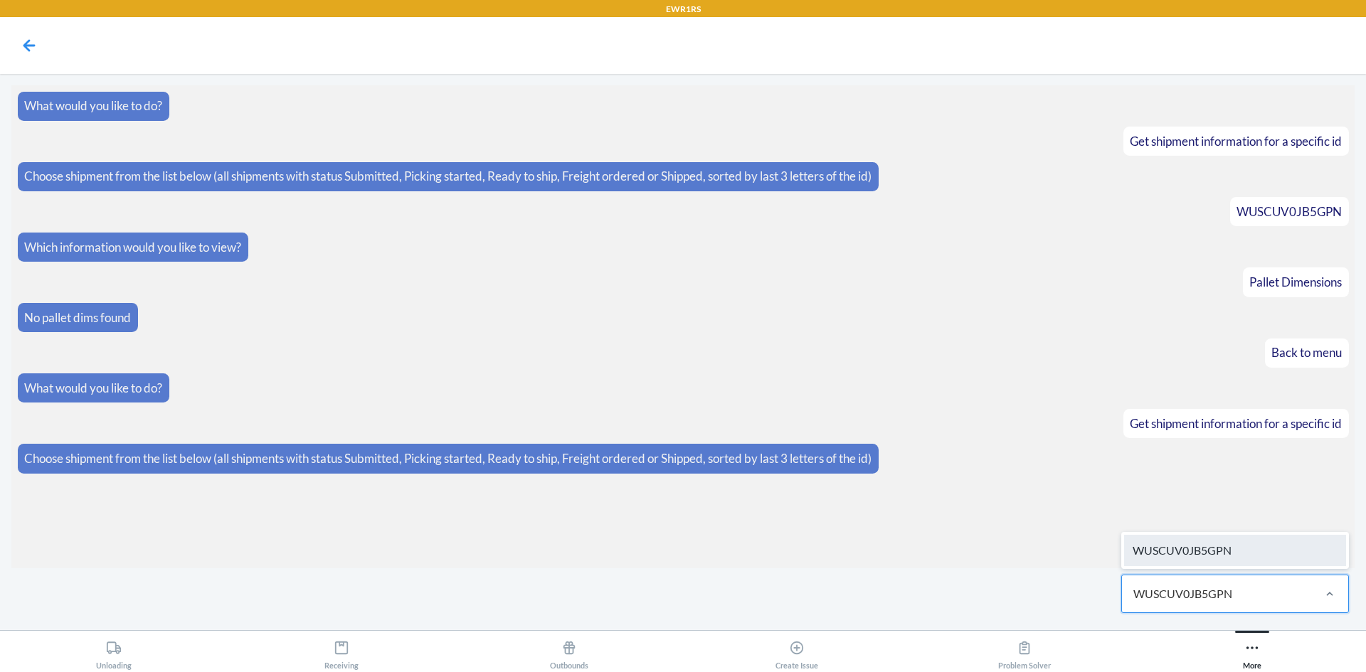
click at [1222, 550] on div "WUSCUV0JB5GPN" at bounding box center [1235, 550] width 222 height 31
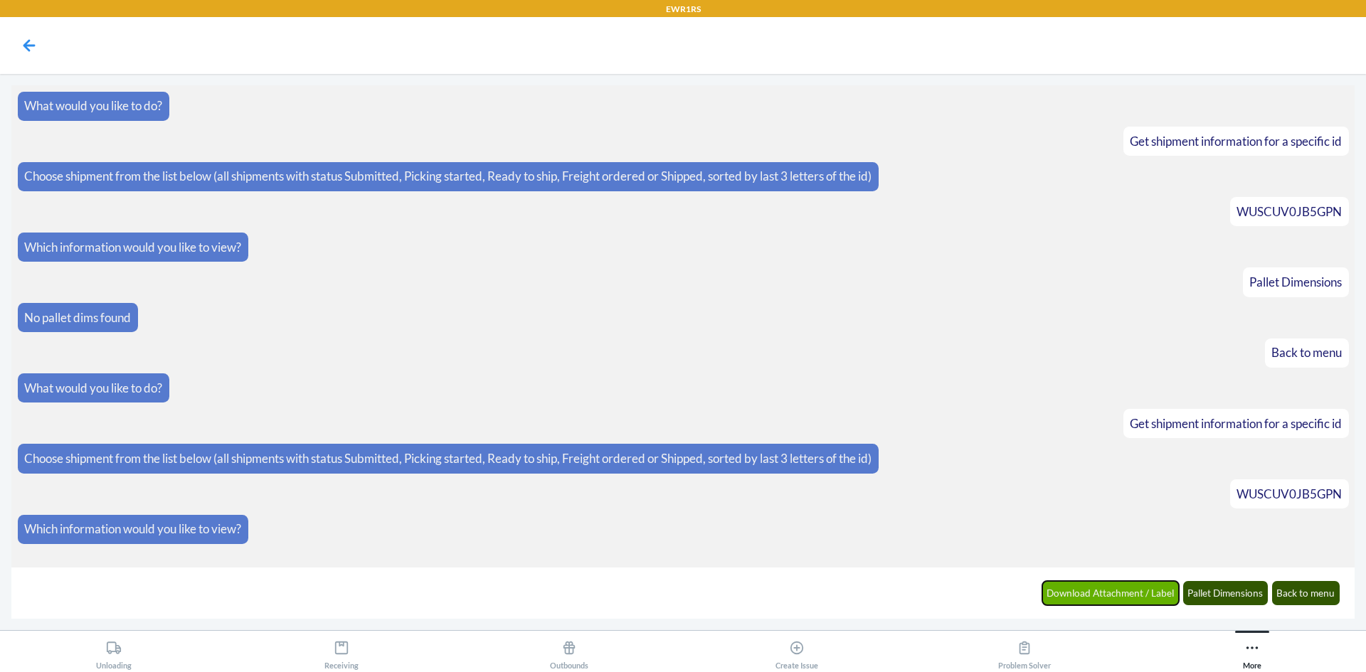
click at [1076, 583] on button "Download Attachment / Label" at bounding box center [1110, 593] width 137 height 24
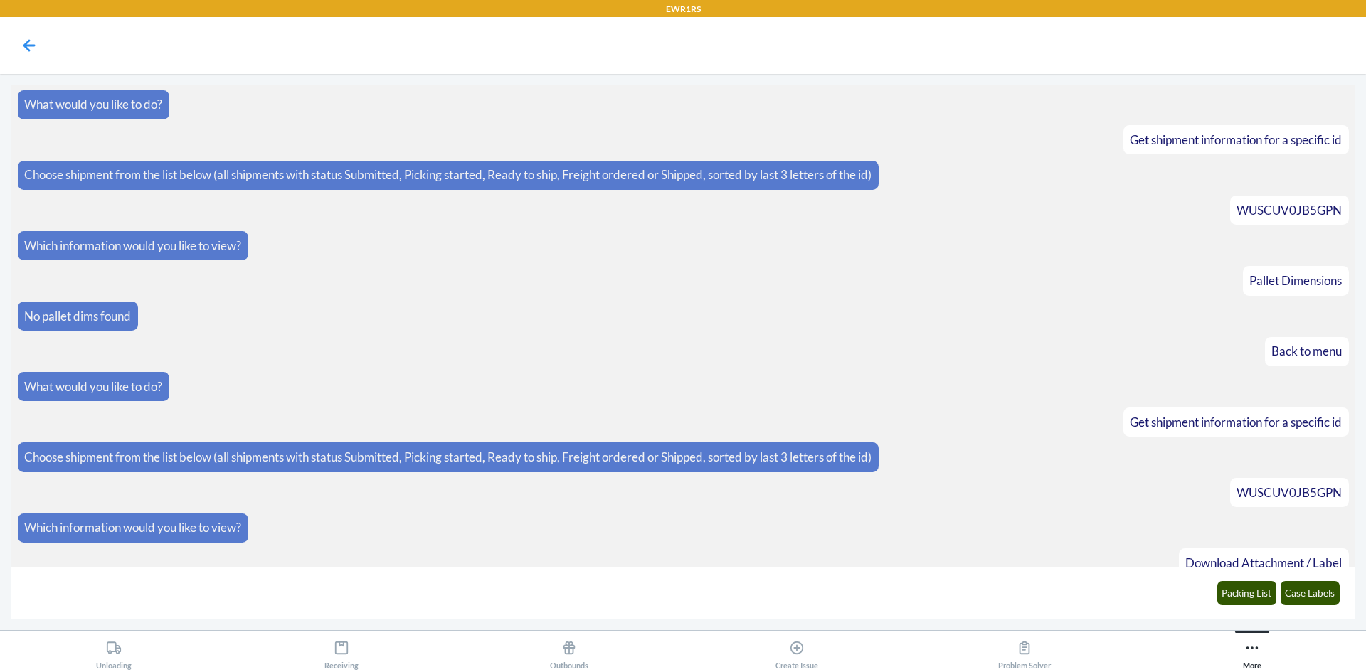
scroll to position [53, 0]
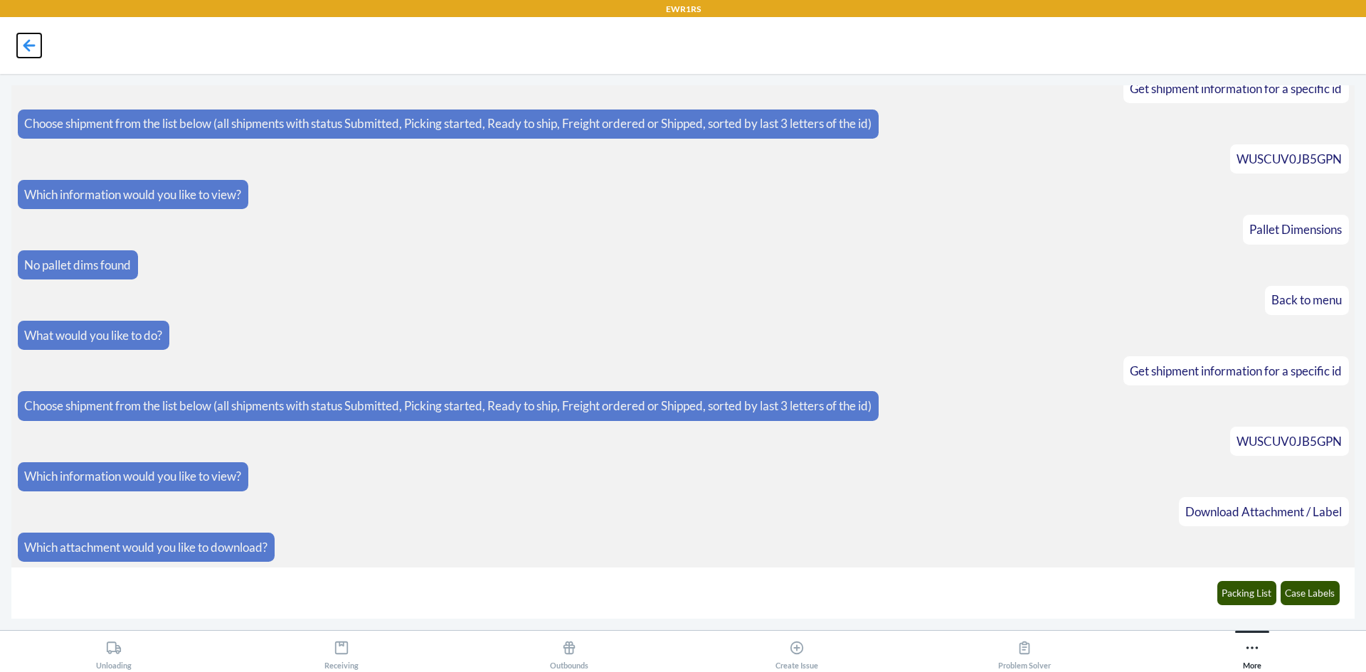
click at [36, 50] on icon at bounding box center [29, 45] width 24 height 24
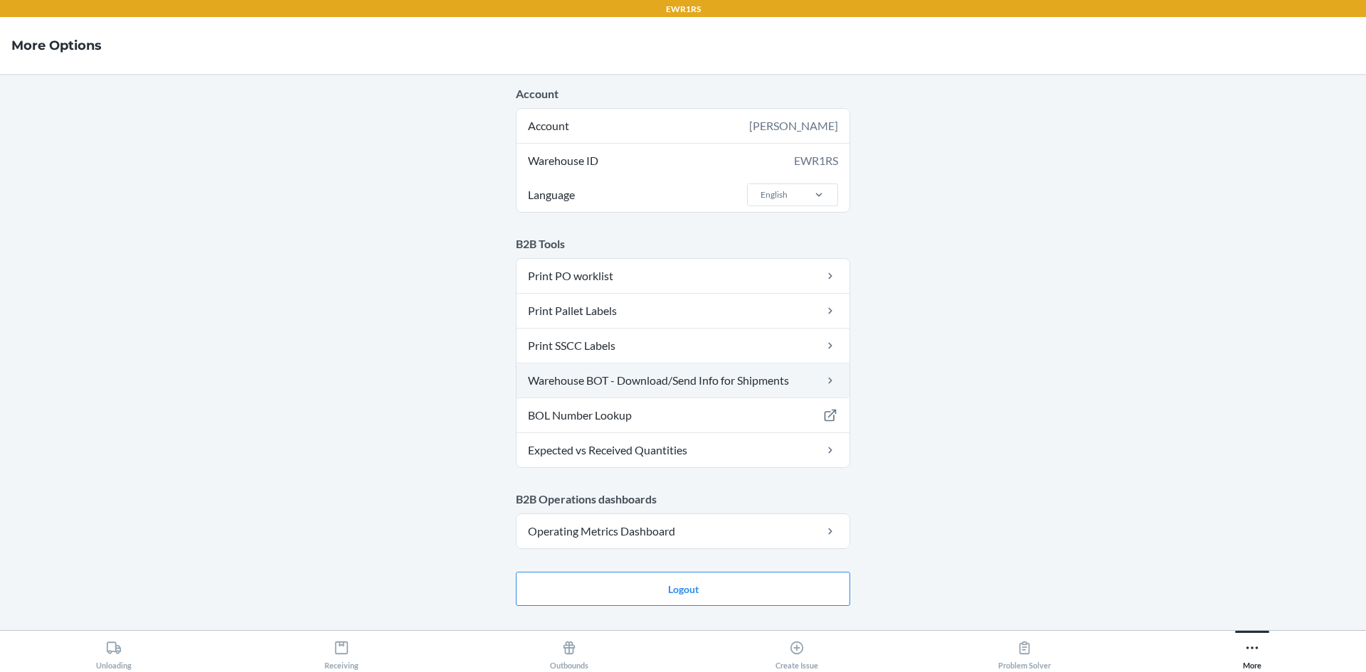
click at [812, 375] on link "Warehouse BOT - Download/Send Info for Shipments" at bounding box center [683, 381] width 333 height 34
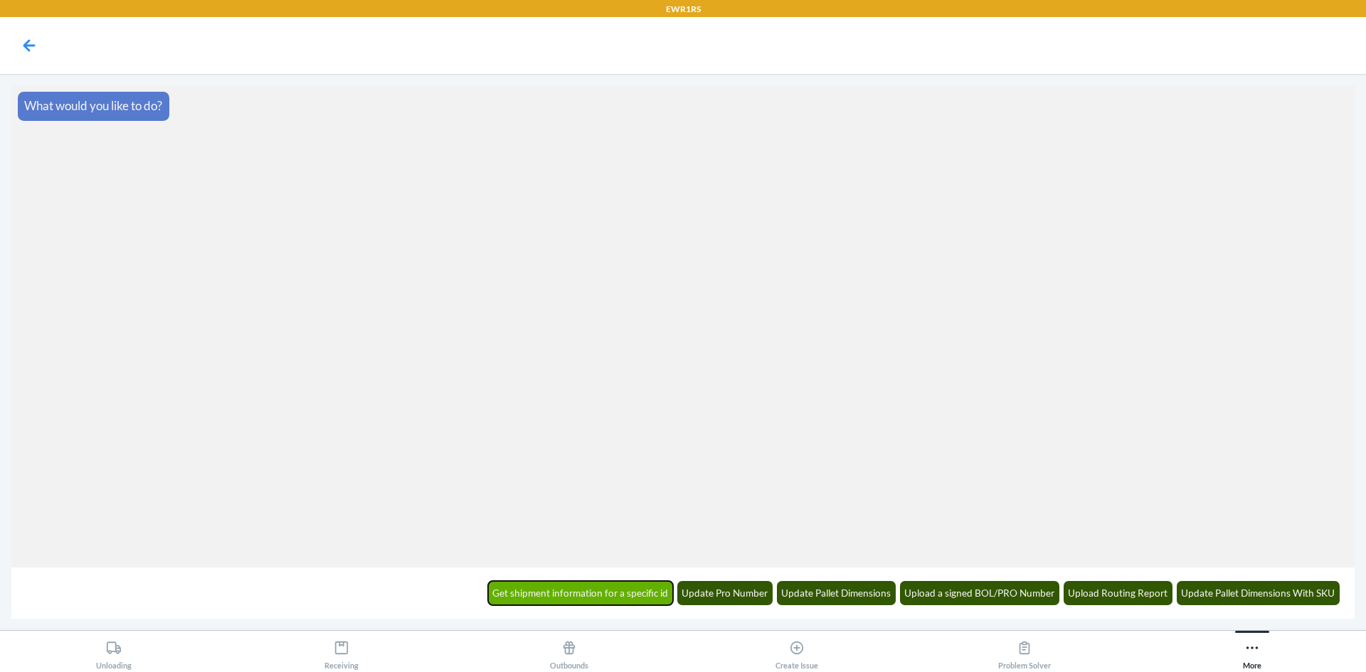
click at [657, 599] on button "Get shipment information for a specific id" at bounding box center [581, 593] width 186 height 24
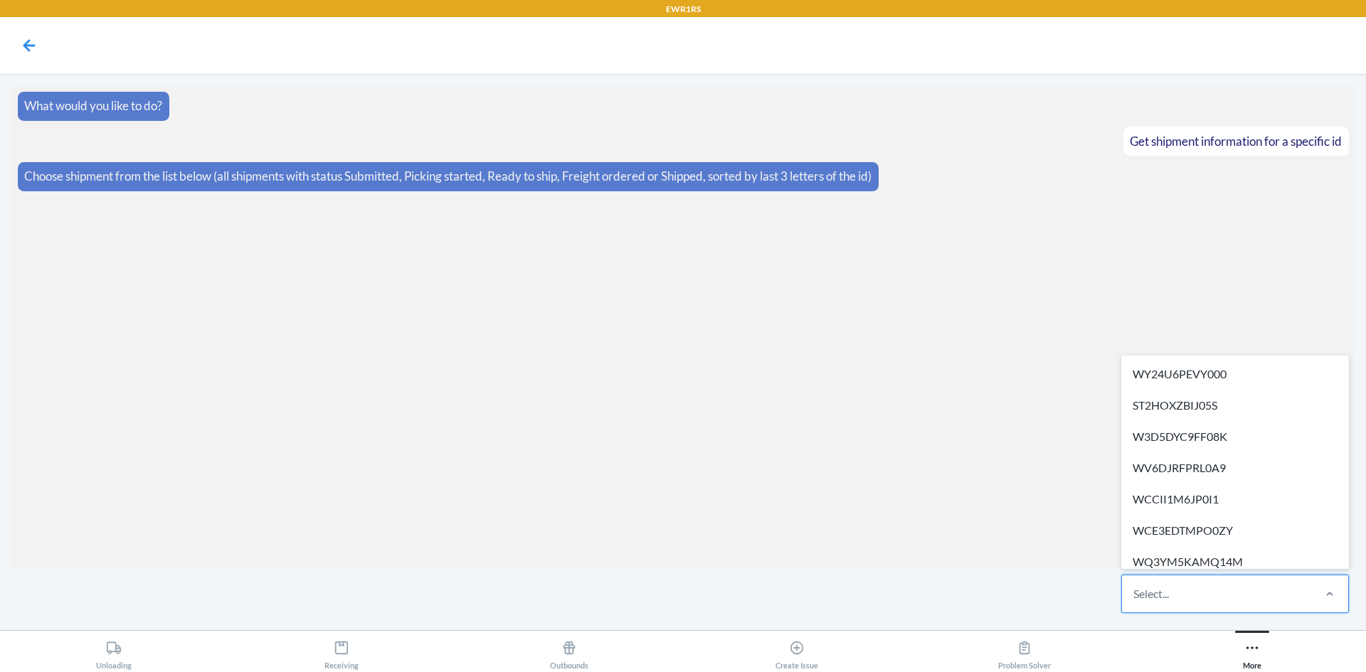
click at [1200, 594] on div "Select..." at bounding box center [1216, 594] width 189 height 37
click at [1135, 594] on input "option WY24U6PEVY000 focused, 1 of 286. 286 results available. Use Up and Down …" at bounding box center [1133, 594] width 1 height 17
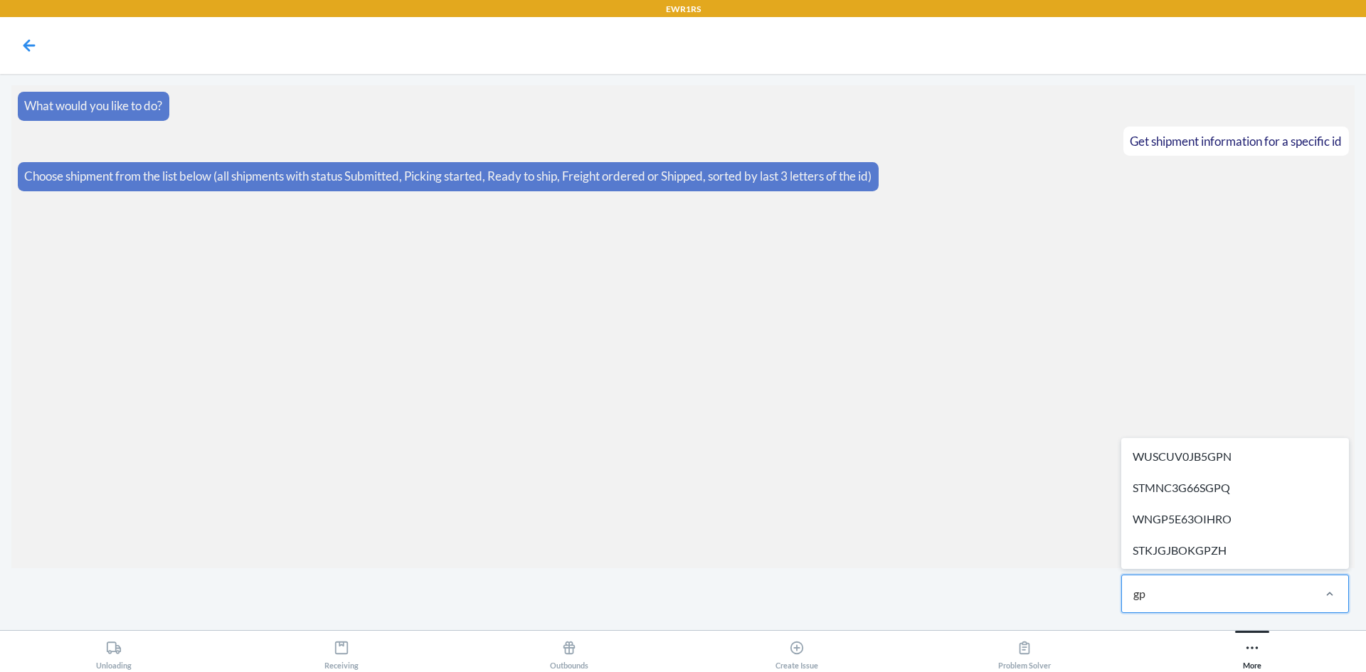
type input "gpn"
drag, startPoint x: 1234, startPoint y: 561, endPoint x: 1225, endPoint y: 561, distance: 8.6
click at [1232, 561] on div "WUSCUV0JB5GPN" at bounding box center [1235, 550] width 222 height 31
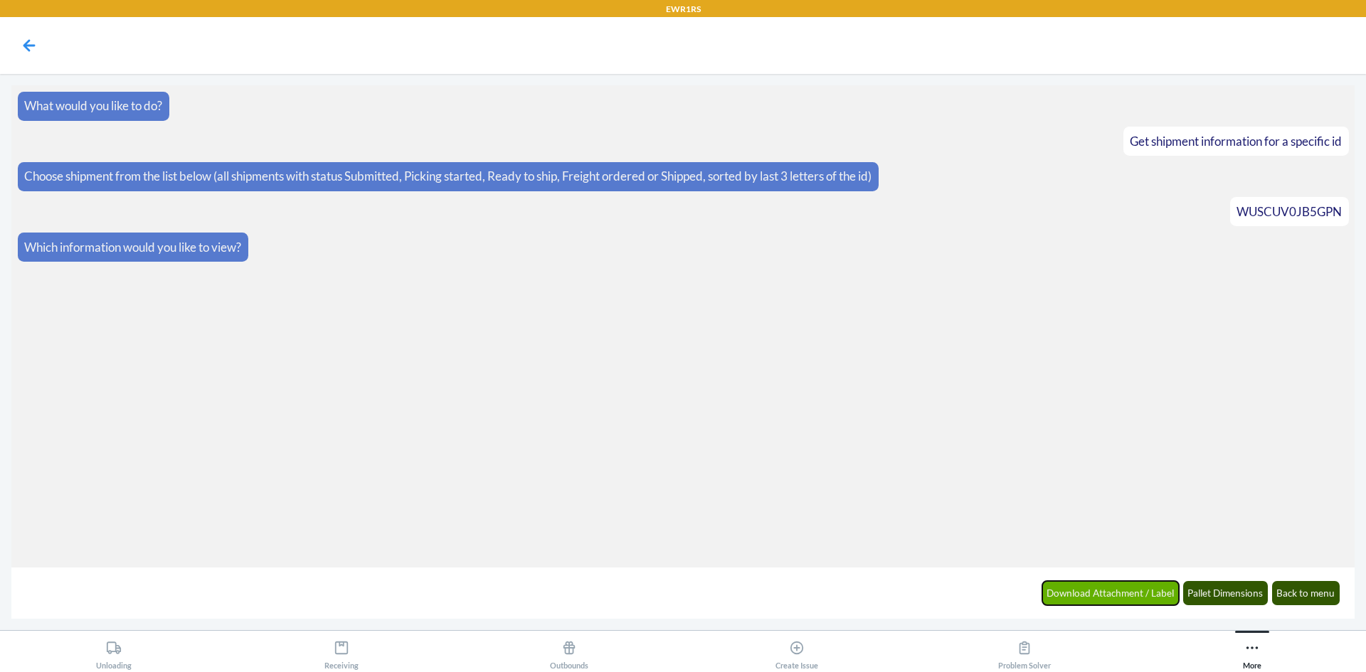
click at [1114, 602] on button "Download Attachment / Label" at bounding box center [1110, 593] width 137 height 24
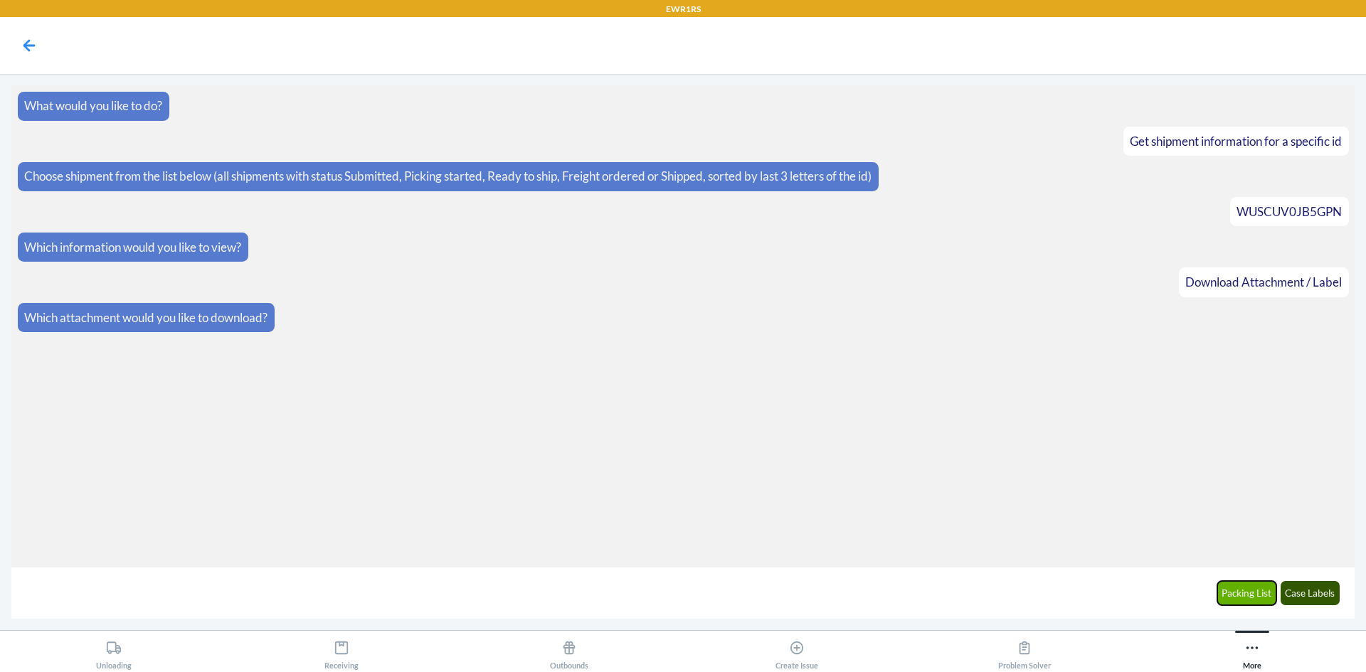
click at [1220, 594] on button "Packing List" at bounding box center [1247, 593] width 60 height 24
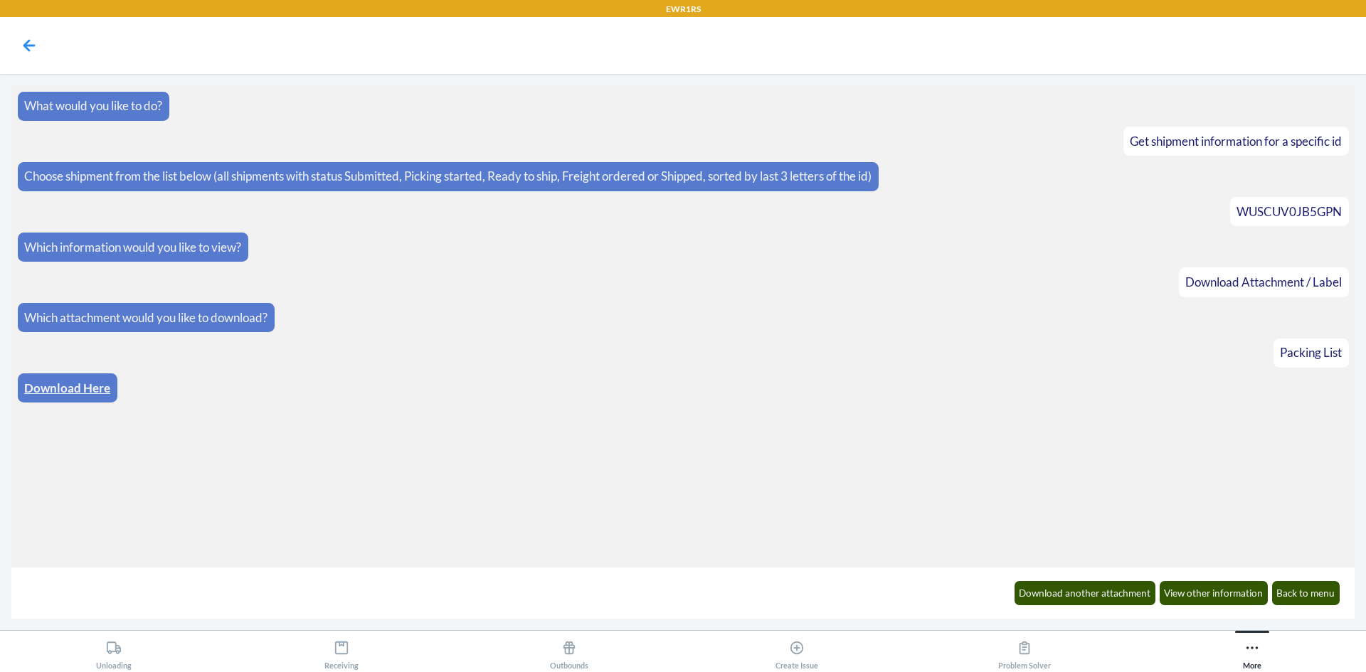
click at [46, 381] on link "Download Here" at bounding box center [67, 388] width 86 height 15
